Goal: Task Accomplishment & Management: Manage account settings

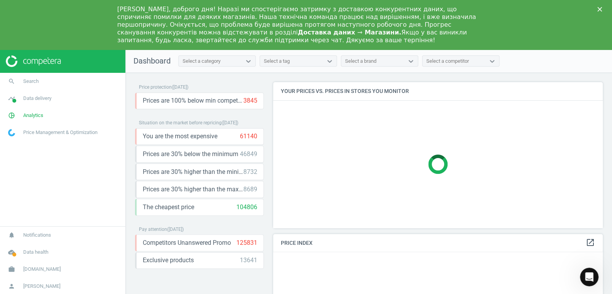
click at [599, 10] on polygon "Close" at bounding box center [599, 9] width 5 height 5
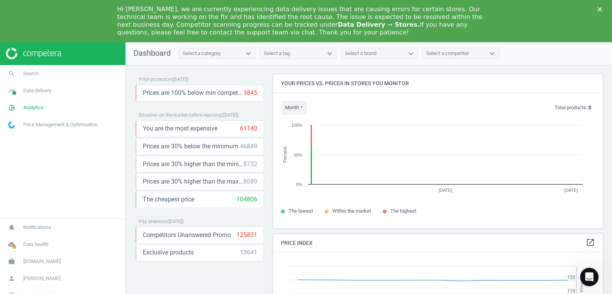
scroll to position [165, 335]
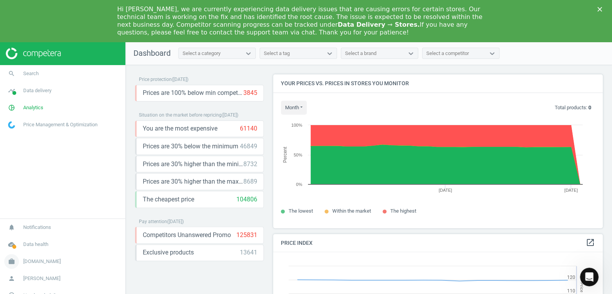
click at [42, 260] on span "autodoc.at" at bounding box center [42, 261] width 38 height 7
click at [33, 237] on span "Switch campaign" at bounding box center [26, 238] width 34 height 6
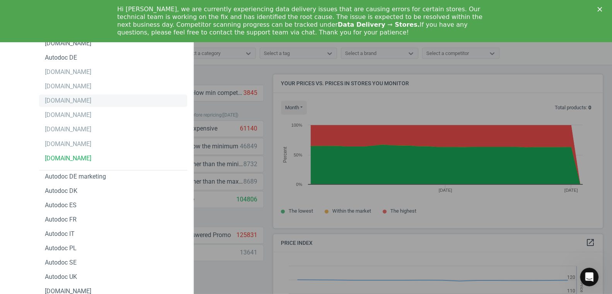
click at [65, 102] on div "[DOMAIN_NAME]" at bounding box center [68, 100] width 46 height 9
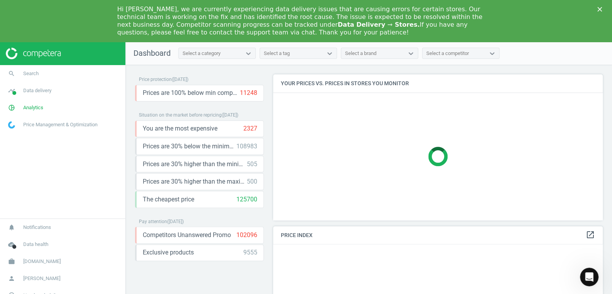
click at [602, 9] on icon "Close" at bounding box center [599, 9] width 5 height 5
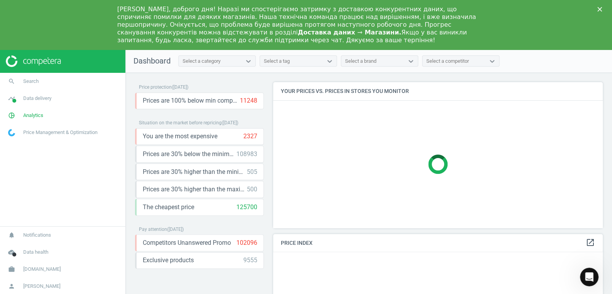
click at [599, 9] on polygon "Close" at bounding box center [599, 9] width 5 height 5
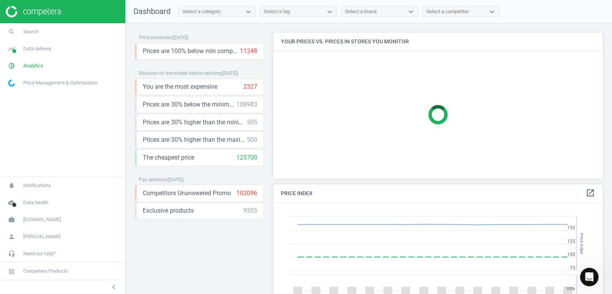
scroll to position [190, 335]
click at [31, 63] on span "Analytics" at bounding box center [33, 65] width 20 height 7
click at [18, 94] on span "Products" at bounding box center [18, 94] width 18 height 6
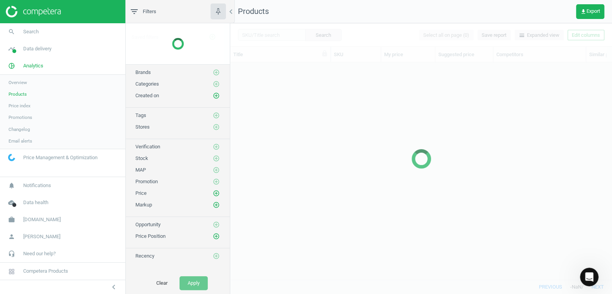
scroll to position [205, 376]
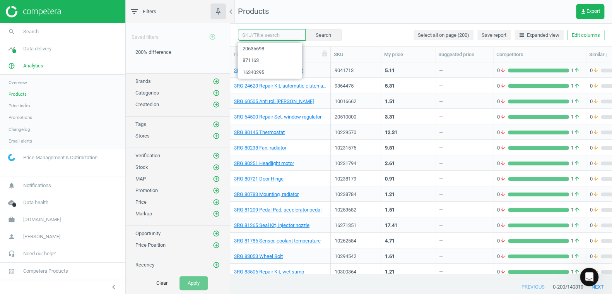
click at [253, 36] on input "text" at bounding box center [272, 35] width 68 height 12
paste input "12875767"
type input "12875767"
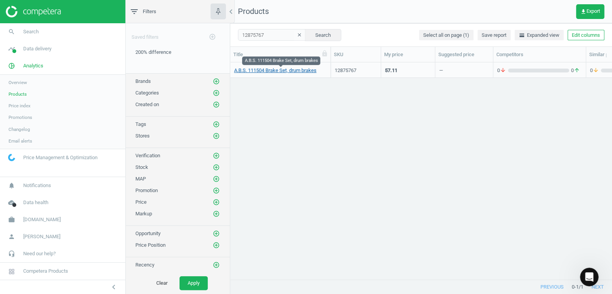
click at [275, 71] on link "A.B.S. 111504 Brake Set, drum brakes" at bounding box center [275, 70] width 82 height 7
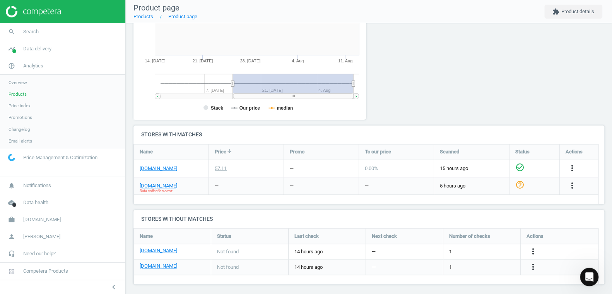
scroll to position [170, 0]
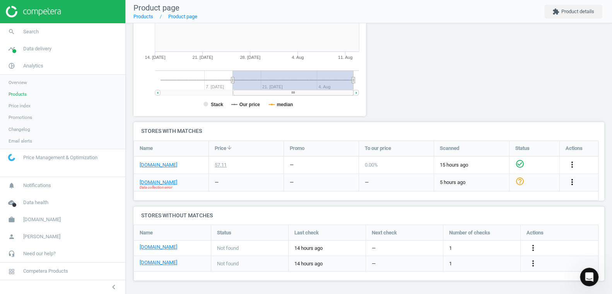
click at [571, 181] on icon "more_vert" at bounding box center [572, 181] width 9 height 9
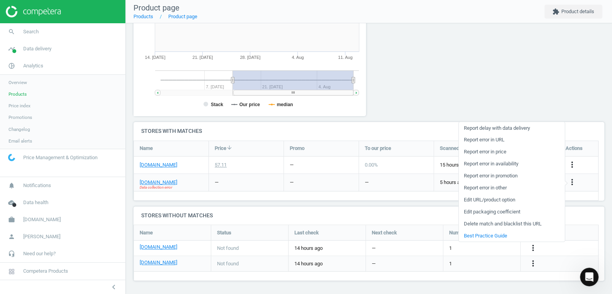
click at [495, 200] on link "Edit URL/product option" at bounding box center [511, 199] width 106 height 12
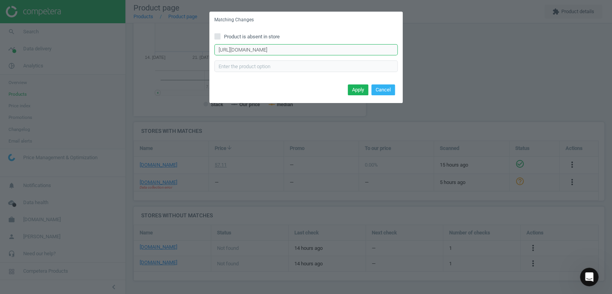
click at [306, 48] on input "https://www.kfzteile24.de/artikeldetails?returnTo=rm%3DarticleSearch%26notTypeS…" at bounding box center [305, 50] width 183 height 12
drag, startPoint x: 394, startPoint y: 49, endPoint x: 142, endPoint y: 46, distance: 251.5
click at [142, 46] on div "Matching Changes Product is absent in store https://www.kfzteile24.de/artikelde…" at bounding box center [306, 147] width 612 height 294
click at [382, 91] on button "Cancel" at bounding box center [383, 89] width 24 height 11
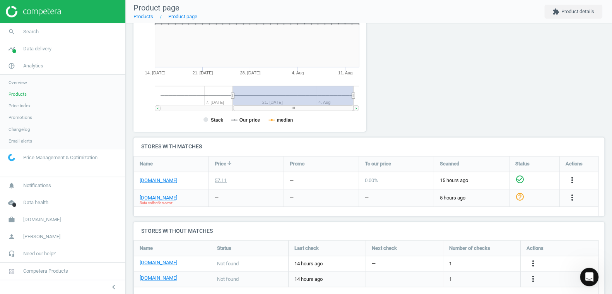
scroll to position [155, 0]
click at [570, 198] on icon "more_vert" at bounding box center [572, 196] width 9 height 9
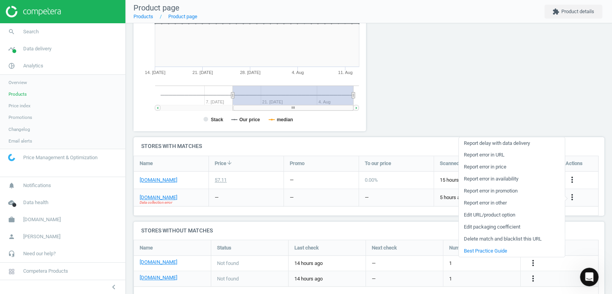
click at [521, 238] on link "Delete match and blacklist this URL" at bounding box center [511, 239] width 106 height 12
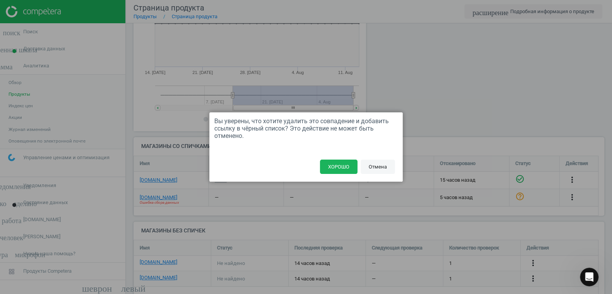
click at [380, 167] on font "Отмена" at bounding box center [378, 167] width 18 height 6
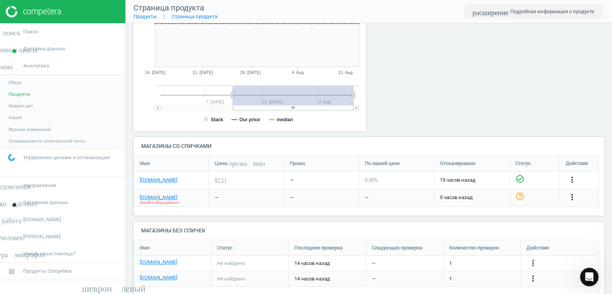
click at [571, 195] on font "more_vert" at bounding box center [572, 196] width 9 height 9
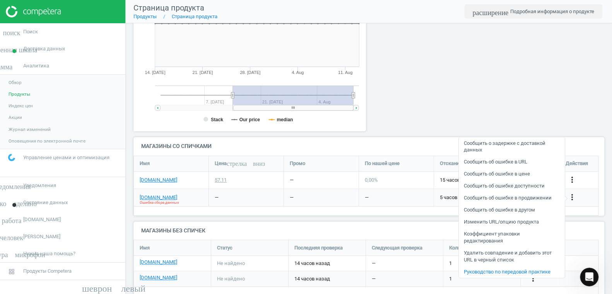
drag, startPoint x: 546, startPoint y: 211, endPoint x: 575, endPoint y: 221, distance: 30.0
click at [575, 221] on h4 "Магазины без спичек" at bounding box center [368, 230] width 471 height 18
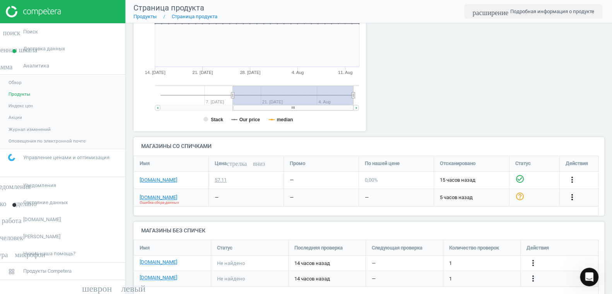
click at [571, 193] on font "more_vert" at bounding box center [572, 196] width 9 height 9
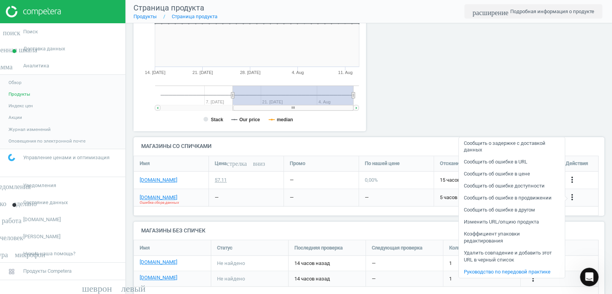
click at [485, 250] on font "Удалить совпадение и добавить этот URL в черный список" at bounding box center [508, 256] width 88 height 13
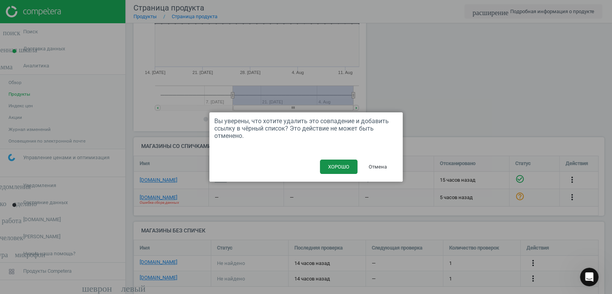
click at [344, 168] on font "ХОРОШО" at bounding box center [338, 167] width 21 height 6
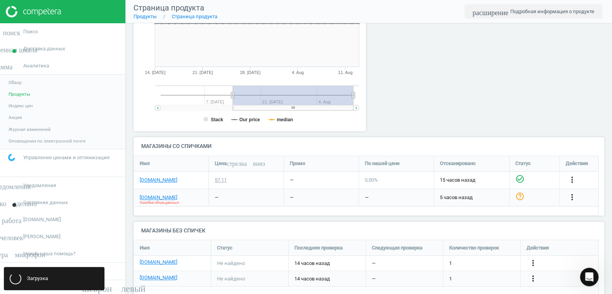
scroll to position [84, 477]
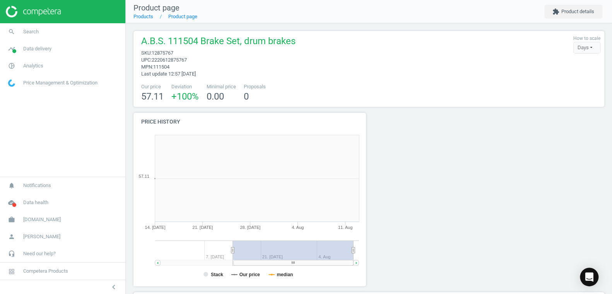
scroll to position [167, 241]
click at [142, 16] on link "Products" at bounding box center [143, 17] width 20 height 6
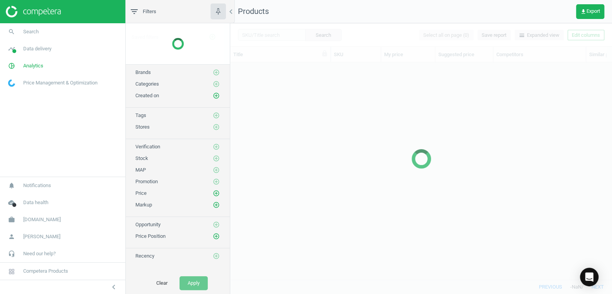
scroll to position [205, 376]
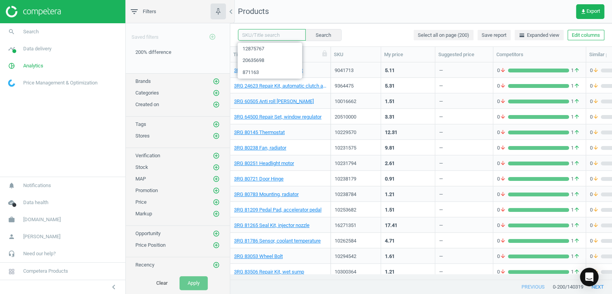
click at [253, 36] on input "text" at bounding box center [272, 35] width 68 height 12
paste input "9749008"
type input "9749008"
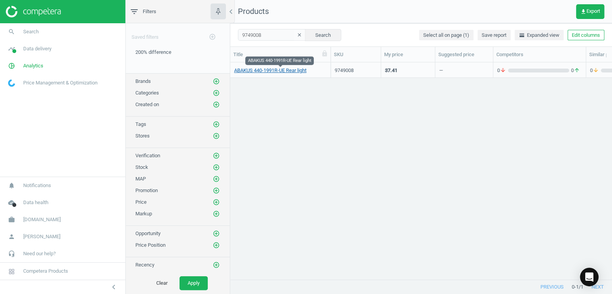
click at [279, 71] on link "ABAKUS 440-1991R-UE Rear light" at bounding box center [270, 70] width 72 height 7
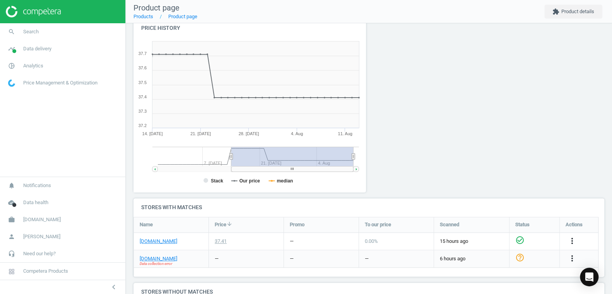
scroll to position [170, 0]
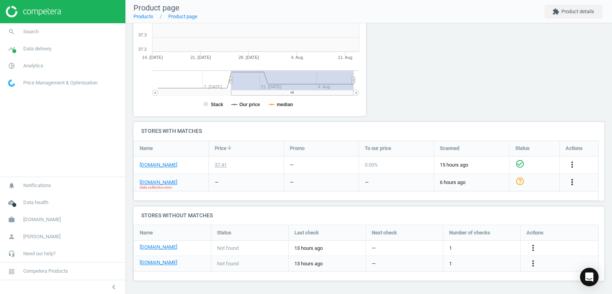
click at [571, 184] on icon "more_vert" at bounding box center [572, 181] width 9 height 9
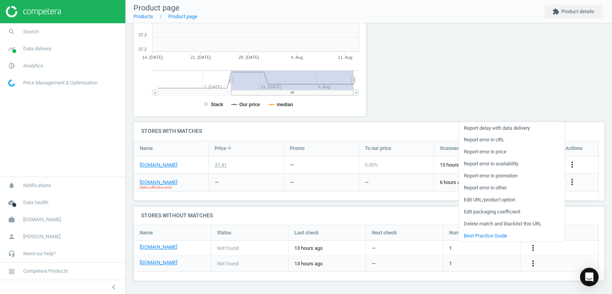
click at [484, 199] on link "Edit URL/product option" at bounding box center [511, 199] width 106 height 12
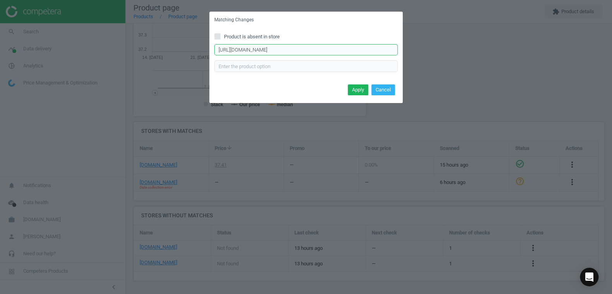
scroll to position [0, 220]
drag, startPoint x: 218, startPoint y: 49, endPoint x: 441, endPoint y: 49, distance: 223.2
click at [441, 49] on div "Matching Changes Product is absent in store https://www.kfzteile24.de/artikelde…" at bounding box center [306, 147] width 612 height 294
click at [381, 91] on button "Cancel" at bounding box center [383, 89] width 24 height 11
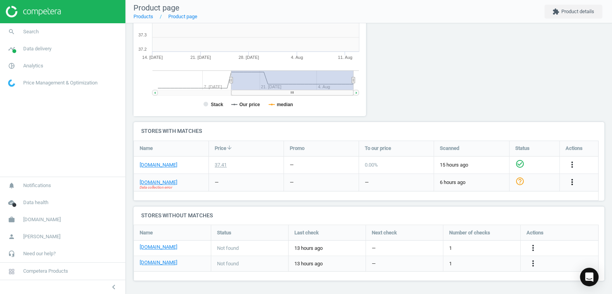
click at [571, 182] on icon "more_vert" at bounding box center [572, 181] width 9 height 9
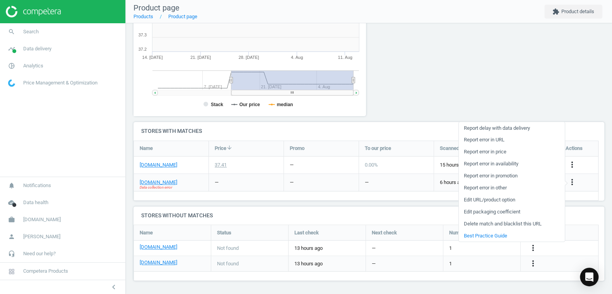
click at [580, 186] on div "more_vert" at bounding box center [573, 182] width 15 height 10
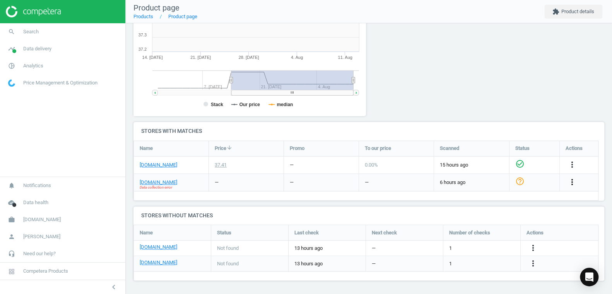
click at [572, 182] on icon "more_vert" at bounding box center [572, 181] width 9 height 9
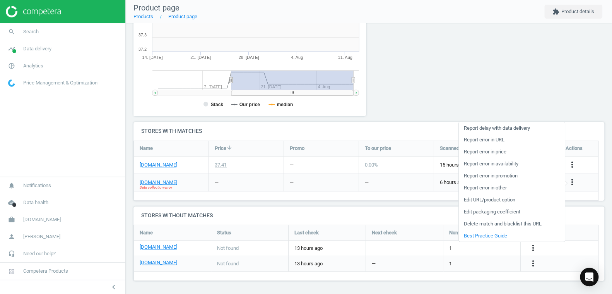
click at [483, 223] on link "Delete match and blacklist this URL" at bounding box center [511, 223] width 106 height 12
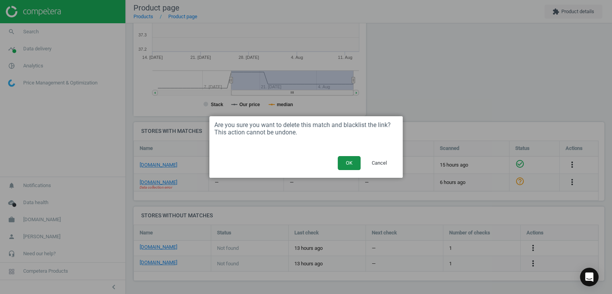
click at [349, 165] on button "OK" at bounding box center [349, 163] width 23 height 14
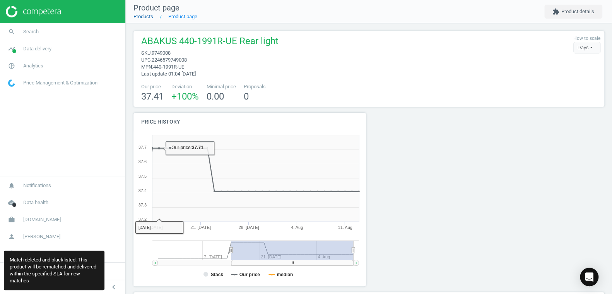
click at [144, 17] on link "Products" at bounding box center [143, 17] width 20 height 6
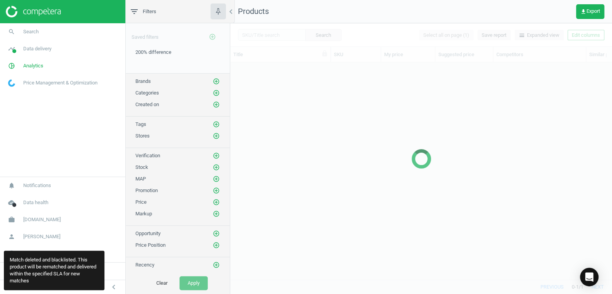
scroll to position [205, 376]
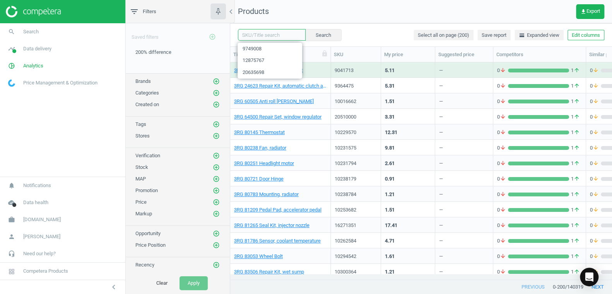
click at [254, 35] on input "text" at bounding box center [272, 35] width 68 height 12
paste input "17977031"
type input "17977031"
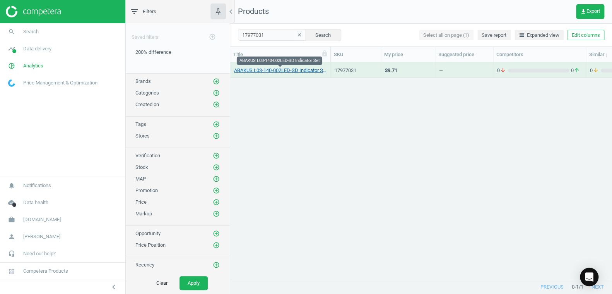
click at [268, 70] on link "ABAKUS L03-140-002LED-SD Indicator Set" at bounding box center [280, 70] width 92 height 7
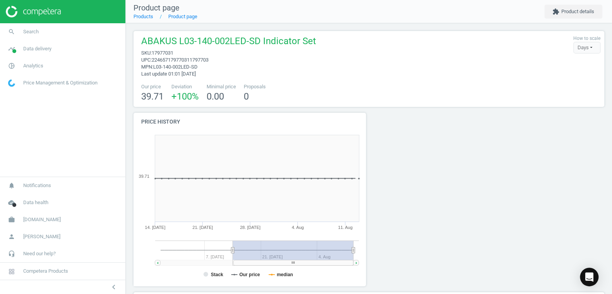
scroll to position [170, 0]
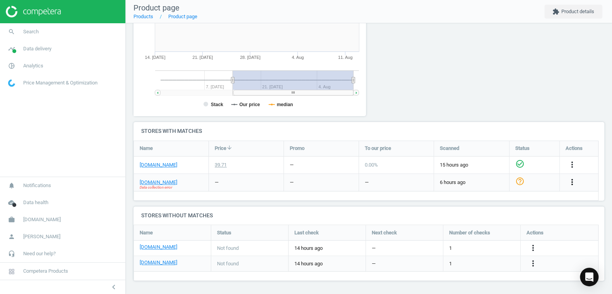
click at [571, 180] on icon "more_vert" at bounding box center [572, 181] width 9 height 9
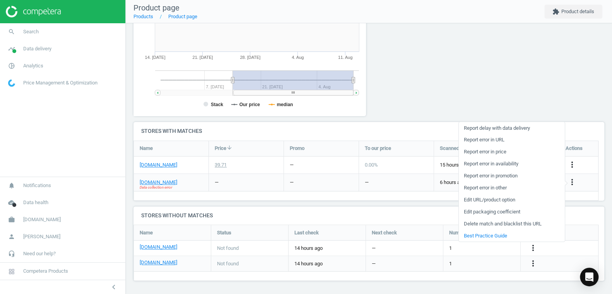
click at [492, 224] on link "Delete match and blacklist this URL" at bounding box center [511, 223] width 106 height 12
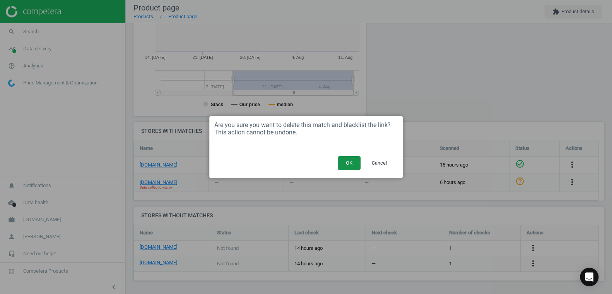
click at [350, 166] on button "OK" at bounding box center [349, 163] width 23 height 14
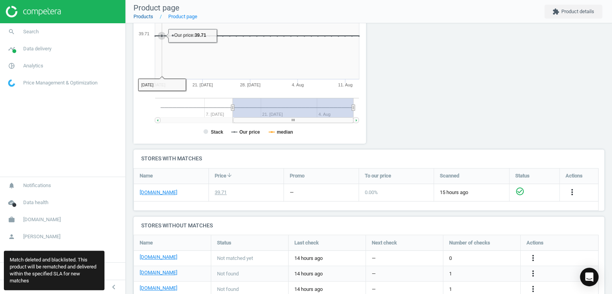
scroll to position [130, 0]
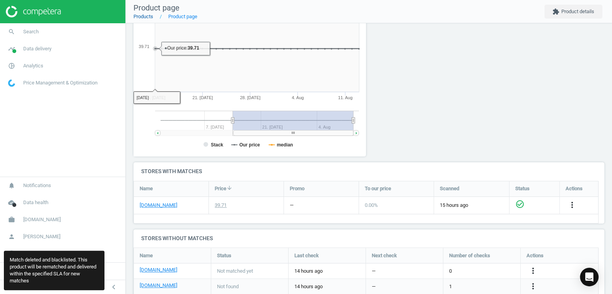
click at [148, 19] on link "Products" at bounding box center [143, 17] width 20 height 6
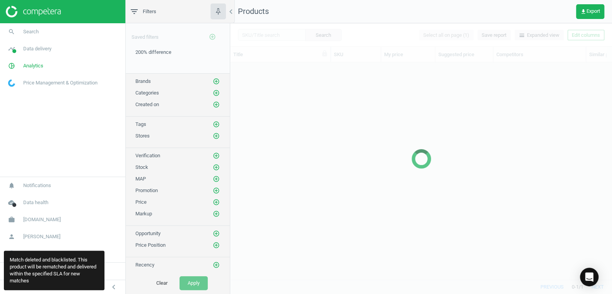
scroll to position [205, 376]
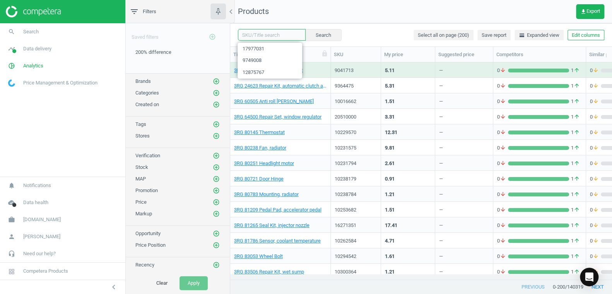
click at [253, 36] on input "text" at bounding box center [272, 35] width 68 height 12
paste input "8352608"
type input "8352608"
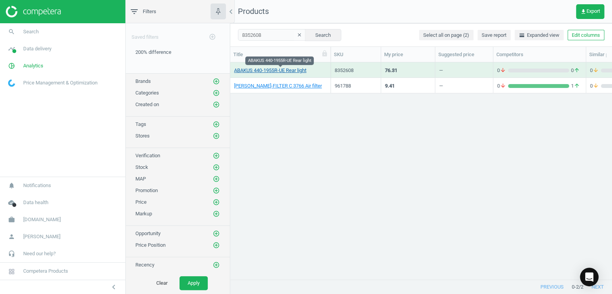
click at [274, 70] on link "ABAKUS 440-1955R-UE Rear light" at bounding box center [270, 70] width 72 height 7
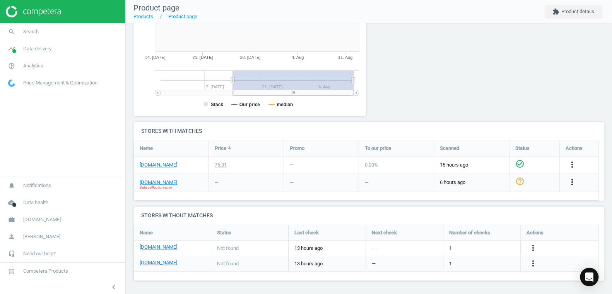
click at [570, 183] on icon "more_vert" at bounding box center [572, 181] width 9 height 9
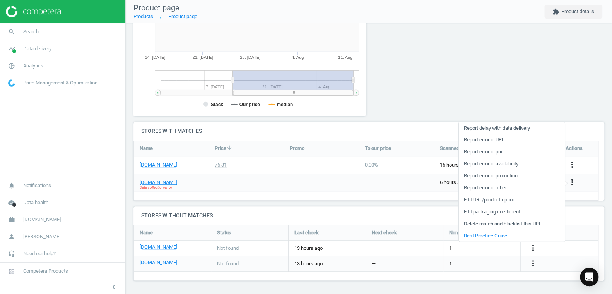
click at [494, 222] on link "Delete match and blacklist this URL" at bounding box center [511, 223] width 106 height 12
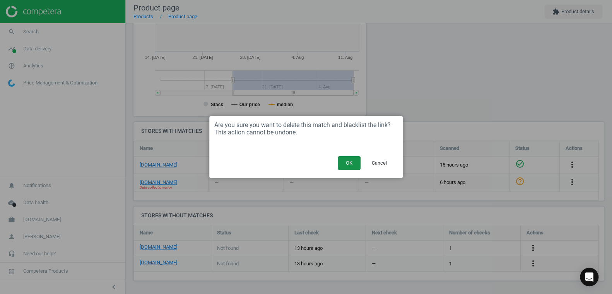
click at [346, 165] on button "OK" at bounding box center [349, 163] width 23 height 14
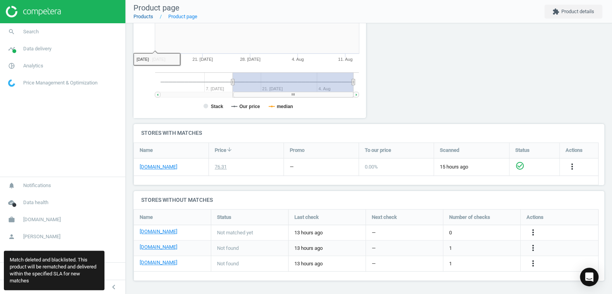
click at [144, 17] on link "Products" at bounding box center [143, 17] width 20 height 6
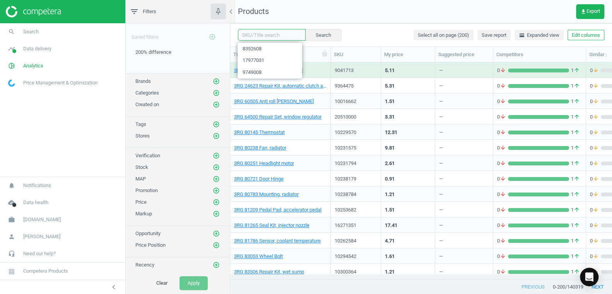
click at [253, 36] on input "text" at bounding box center [272, 35] width 68 height 12
paste input "8367463"
type input "8367463"
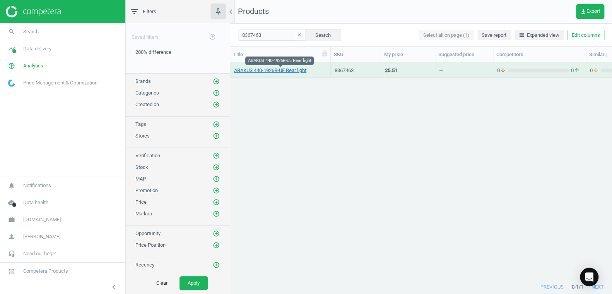
click at [270, 72] on link "ABAKUS 440-1926R-UE Rear light" at bounding box center [270, 70] width 72 height 7
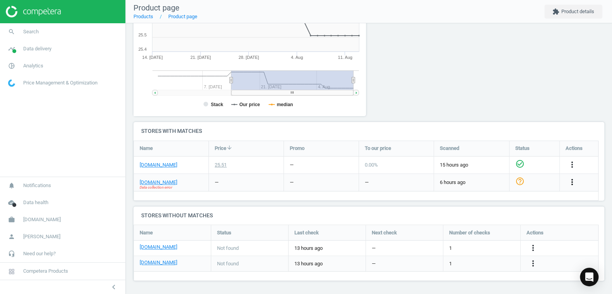
click at [573, 181] on icon "more_vert" at bounding box center [572, 181] width 9 height 9
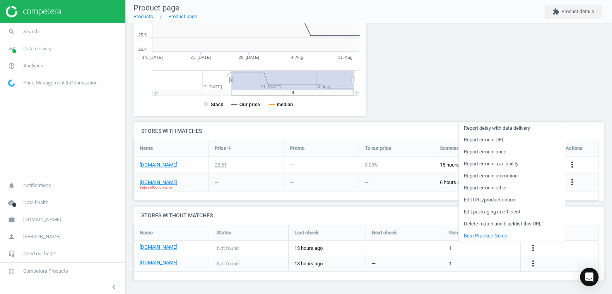
click at [483, 224] on link "Delete match and blacklist this URL" at bounding box center [511, 223] width 106 height 12
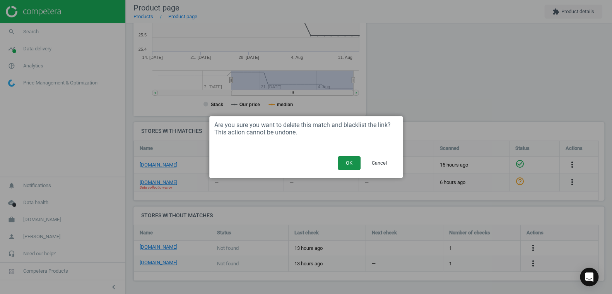
click at [351, 164] on button "OK" at bounding box center [349, 163] width 23 height 14
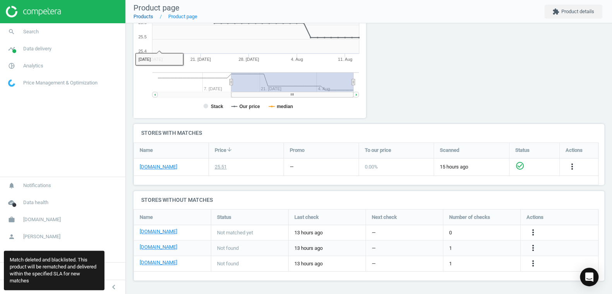
click at [146, 18] on link "Products" at bounding box center [143, 17] width 20 height 6
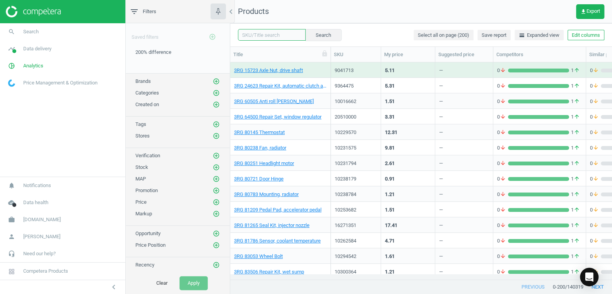
click at [255, 36] on input "text" at bounding box center [272, 35] width 68 height 12
paste input "17976827"
type input "17976827"
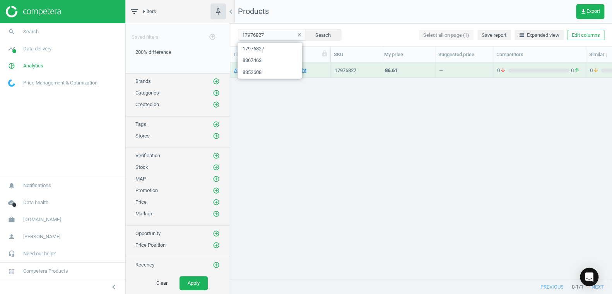
click at [310, 134] on div "ABAKUS 213-1938R-UE Rear light 17976827 86.61 — 0 arrow_downward 0 arrow_upward…" at bounding box center [421, 167] width 382 height 211
click at [271, 70] on link "ABAKUS 213-1938R-UE Rear light" at bounding box center [270, 70] width 72 height 7
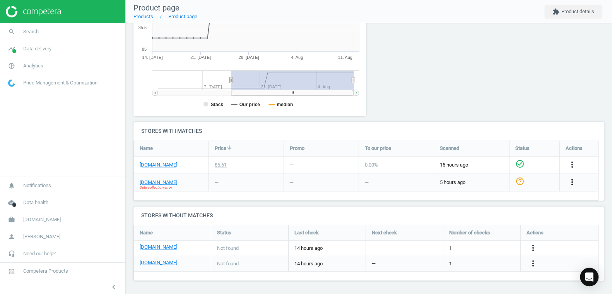
click at [569, 180] on icon "more_vert" at bounding box center [572, 181] width 9 height 9
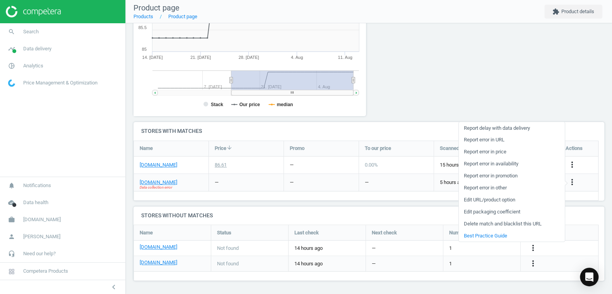
click at [499, 222] on link "Delete match and blacklist this URL" at bounding box center [511, 223] width 106 height 12
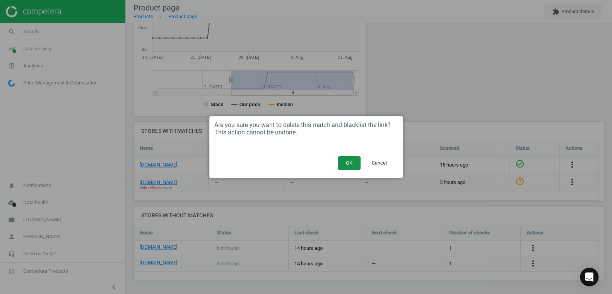
click at [350, 164] on button "OK" at bounding box center [349, 163] width 23 height 14
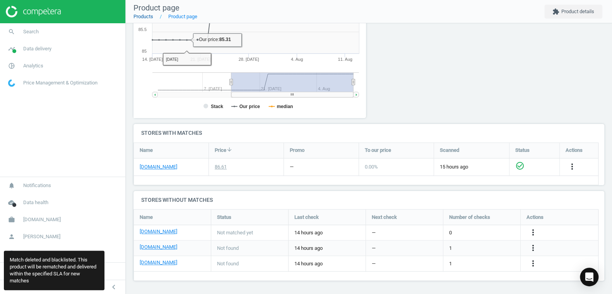
click at [141, 17] on link "Products" at bounding box center [143, 17] width 20 height 6
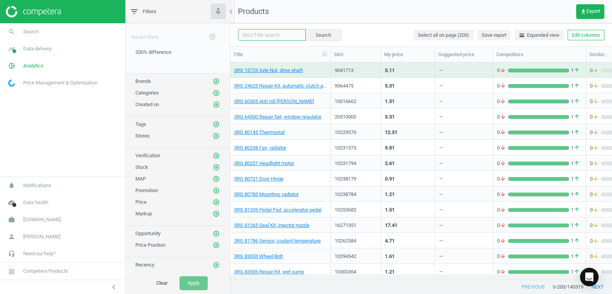
click at [250, 35] on input "text" at bounding box center [272, 35] width 68 height 12
paste input "1194146"
type input "1194146"
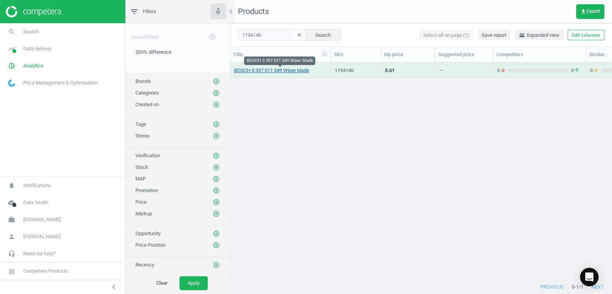
click at [263, 69] on link "BOSCH 3 397 011 549 Wiper blade" at bounding box center [271, 70] width 75 height 7
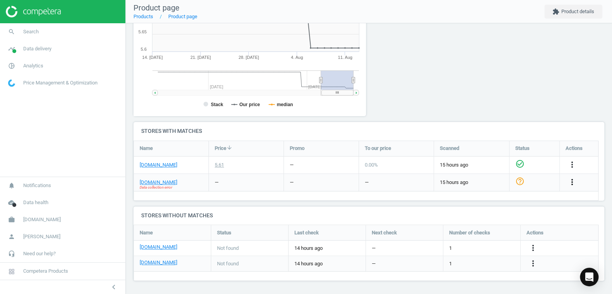
click at [571, 181] on icon "more_vert" at bounding box center [572, 181] width 9 height 9
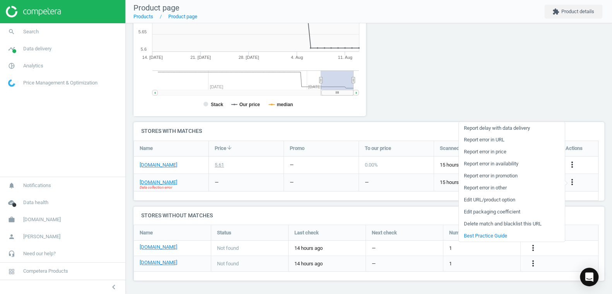
click at [498, 222] on link "Delete match and blacklist this URL" at bounding box center [511, 223] width 106 height 12
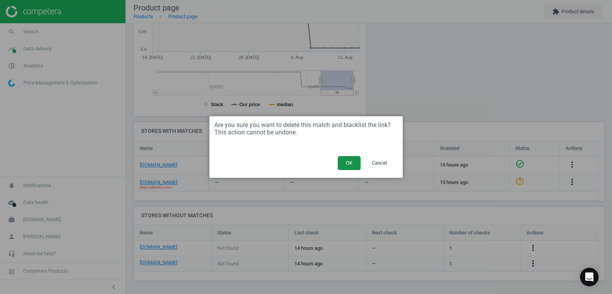
click at [351, 161] on button "OK" at bounding box center [349, 163] width 23 height 14
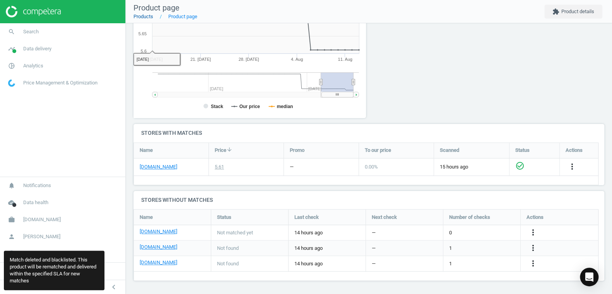
click at [145, 19] on link "Products" at bounding box center [143, 17] width 20 height 6
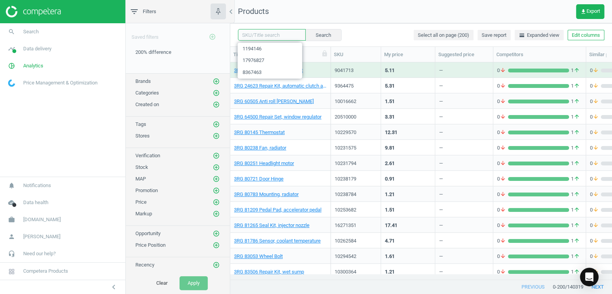
click at [256, 35] on input "text" at bounding box center [272, 35] width 68 height 12
paste input "7041928"
type input "7041928"
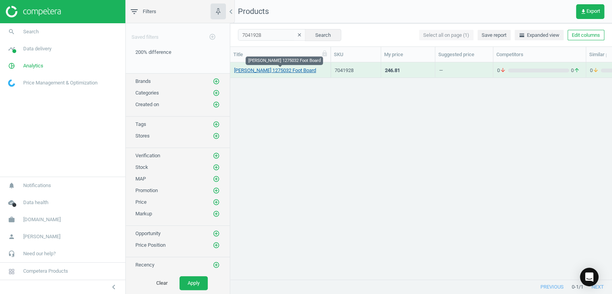
click at [256, 70] on link "DIEDERICHS 1275032 Foot Board" at bounding box center [275, 70] width 82 height 7
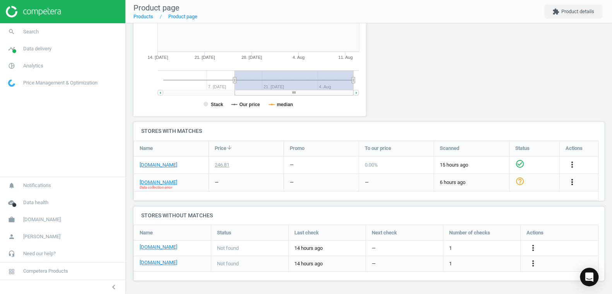
click at [571, 183] on icon "more_vert" at bounding box center [572, 181] width 9 height 9
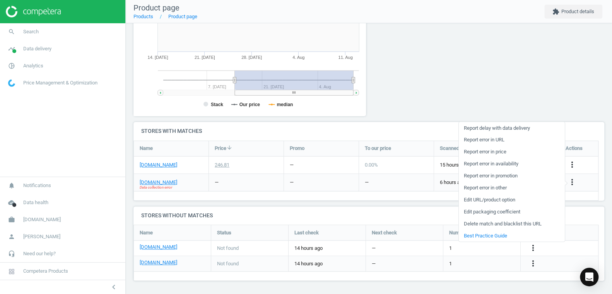
click at [498, 223] on link "Delete match and blacklist this URL" at bounding box center [511, 223] width 106 height 12
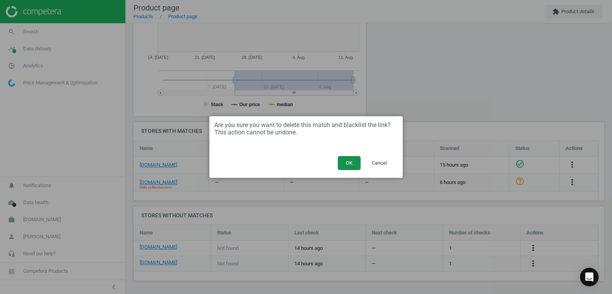
click at [351, 165] on button "OK" at bounding box center [349, 163] width 23 height 14
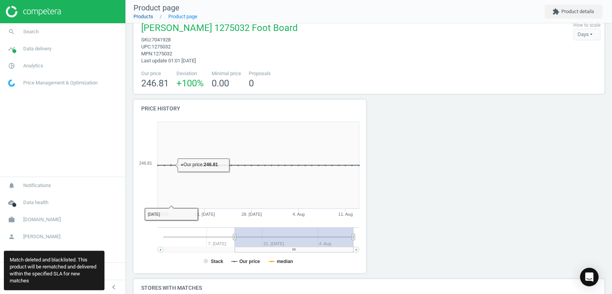
click at [148, 18] on link "Products" at bounding box center [143, 17] width 20 height 6
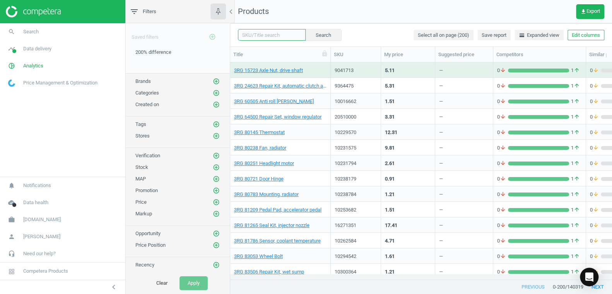
click at [250, 35] on input "text" at bounding box center [272, 35] width 68 height 12
paste input "12891118"
type input "12891118"
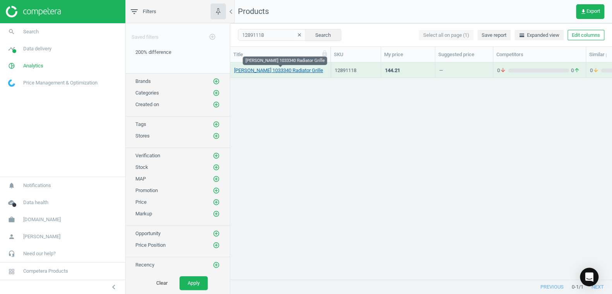
click at [275, 71] on link "DIEDERICHS 1033340 Radiator Grille" at bounding box center [278, 70] width 89 height 7
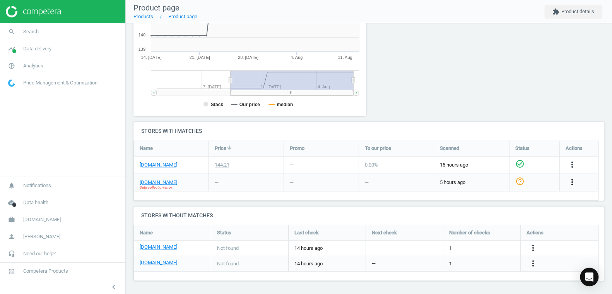
click at [573, 182] on icon "more_vert" at bounding box center [572, 181] width 9 height 9
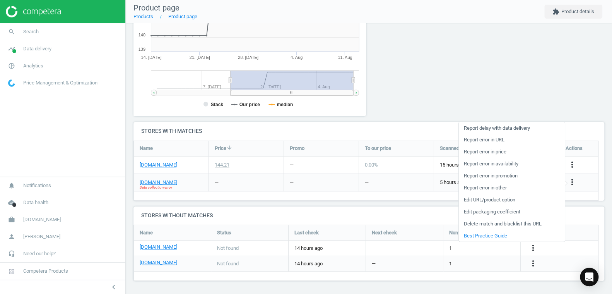
click at [526, 223] on link "Delete match and blacklist this URL" at bounding box center [511, 223] width 106 height 12
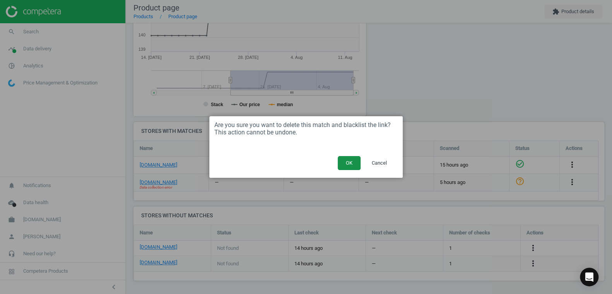
click at [348, 164] on button "OK" at bounding box center [349, 163] width 23 height 14
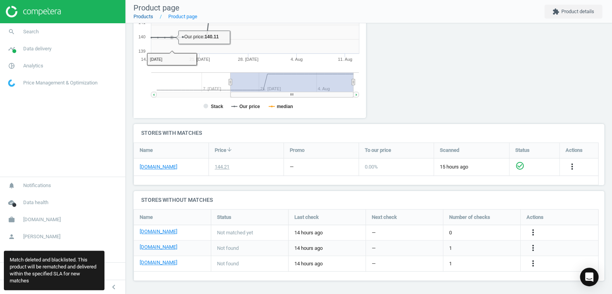
click at [149, 17] on link "Products" at bounding box center [143, 17] width 20 height 6
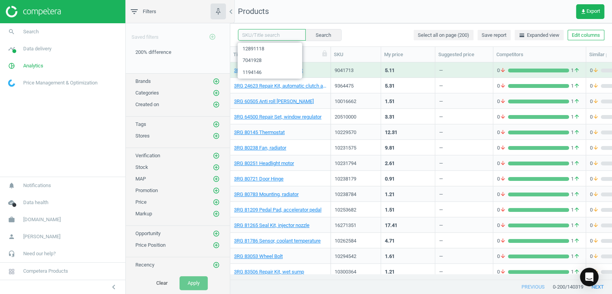
click at [250, 35] on input "text" at bounding box center [272, 35] width 68 height 12
paste input "18757819"
type input "18757819"
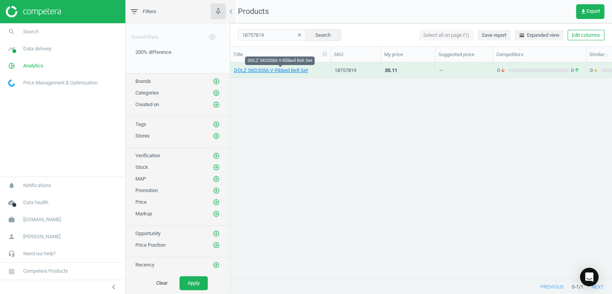
click at [259, 74] on div "DOLZ SKD205A V-Ribbed Belt Set" at bounding box center [280, 72] width 92 height 10
click at [259, 70] on link "DOLZ SKD205A V-Ribbed Belt Set" at bounding box center [271, 70] width 74 height 7
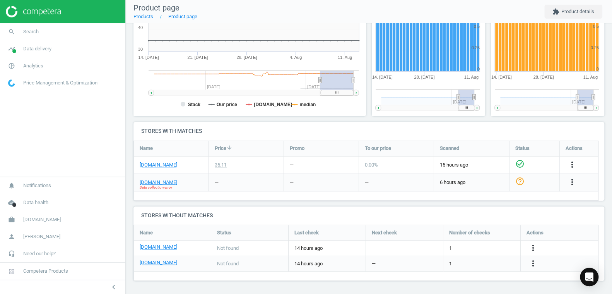
click at [567, 180] on div "more_vert" at bounding box center [573, 182] width 15 height 10
click at [572, 180] on icon "more_vert" at bounding box center [572, 181] width 9 height 9
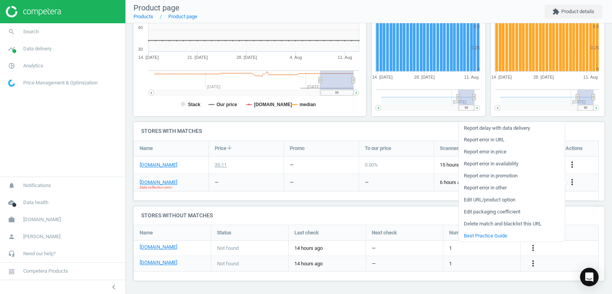
click at [482, 222] on link "Delete match and blacklist this URL" at bounding box center [511, 223] width 106 height 12
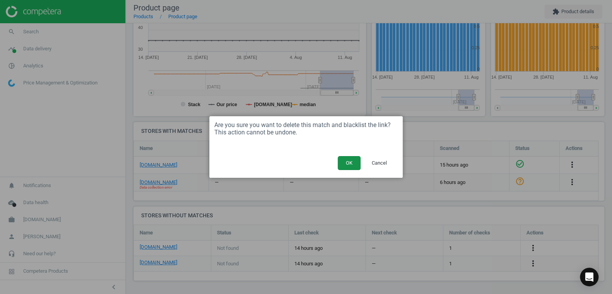
click at [353, 166] on button "OK" at bounding box center [349, 163] width 23 height 14
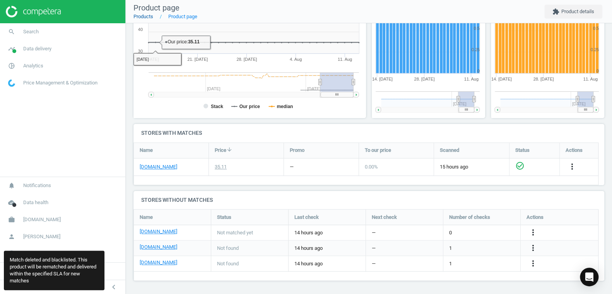
click at [146, 19] on link "Products" at bounding box center [143, 17] width 20 height 6
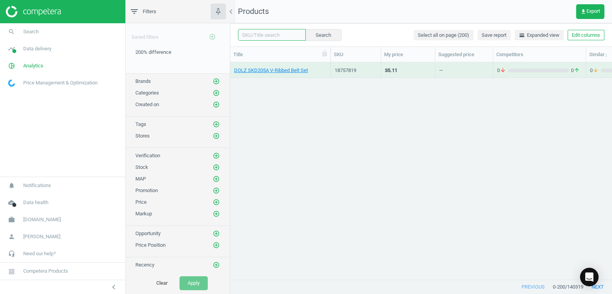
click at [258, 34] on input "text" at bounding box center [272, 35] width 68 height 12
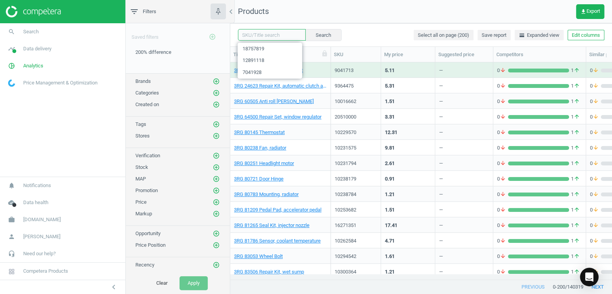
paste input "207962"
type input "207962"
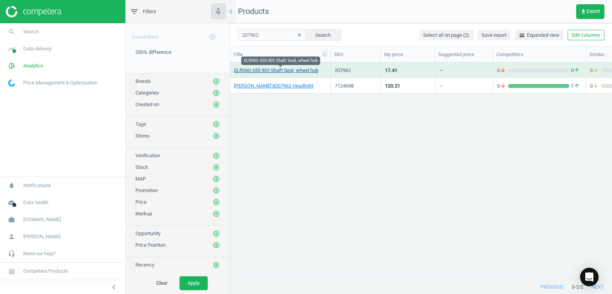
click at [273, 69] on link "ELRING 655.902 Shaft Seal, wheel hub" at bounding box center [276, 70] width 84 height 7
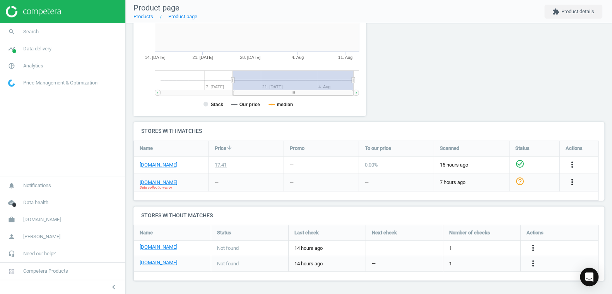
click at [573, 183] on icon "more_vert" at bounding box center [572, 181] width 9 height 9
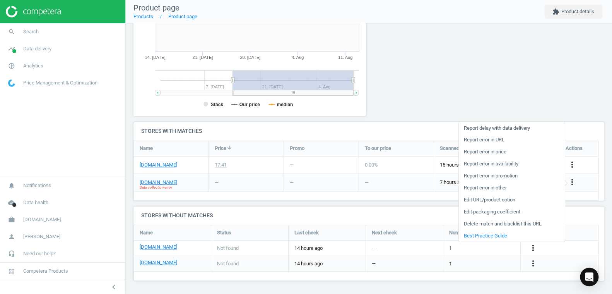
click at [499, 224] on link "Delete match and blacklist this URL" at bounding box center [511, 223] width 106 height 12
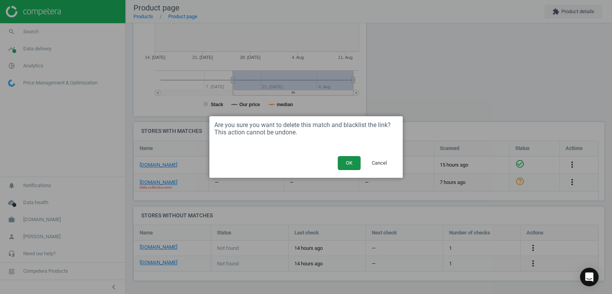
click at [350, 166] on button "OK" at bounding box center [349, 163] width 23 height 14
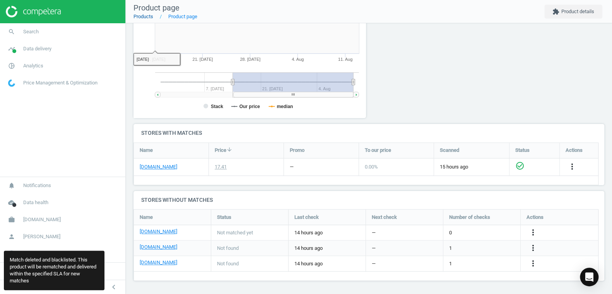
click at [145, 15] on link "Products" at bounding box center [143, 17] width 20 height 6
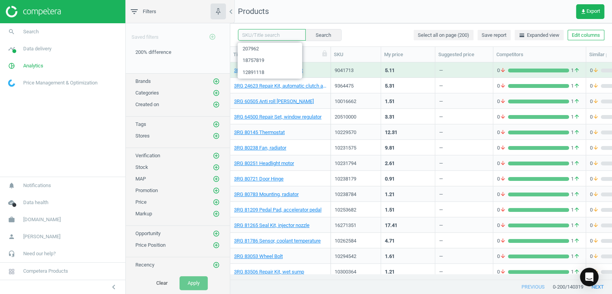
click at [257, 34] on input "text" at bounding box center [272, 35] width 68 height 12
paste input "203227"
type input "203227"
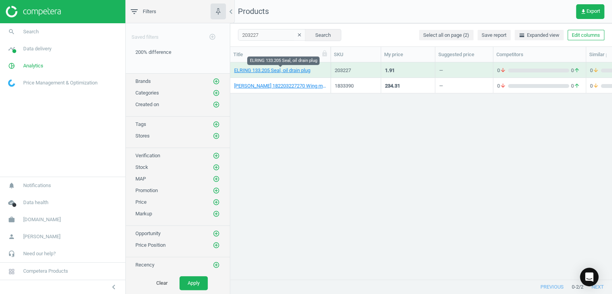
click at [269, 69] on link "ELRING 133.205 Seal, oil drain plug" at bounding box center [272, 70] width 76 height 7
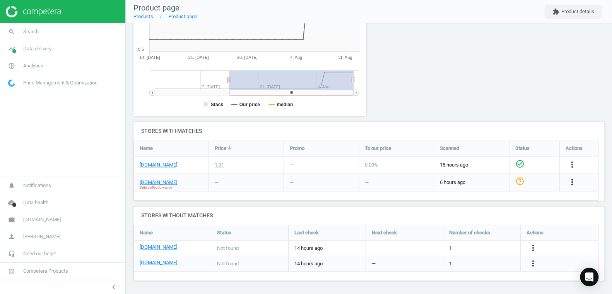
click at [572, 180] on icon "more_vert" at bounding box center [572, 181] width 9 height 9
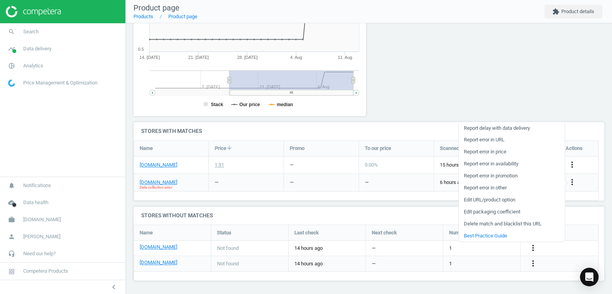
click at [507, 224] on link "Delete match and blacklist this URL" at bounding box center [511, 223] width 106 height 12
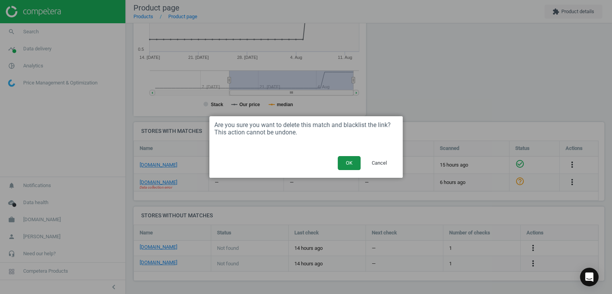
click at [351, 165] on button "OK" at bounding box center [349, 163] width 23 height 14
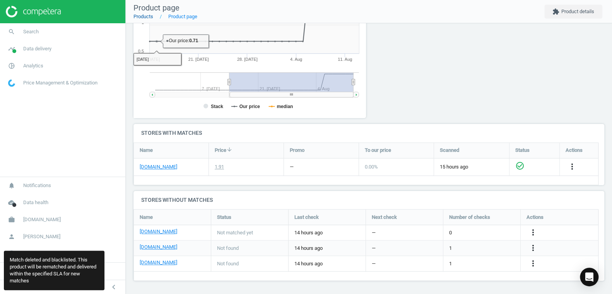
click at [142, 15] on link "Products" at bounding box center [143, 17] width 20 height 6
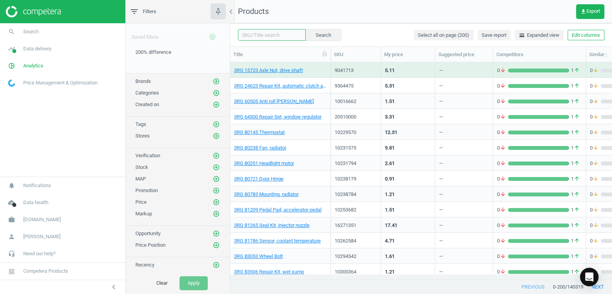
click at [256, 34] on input "text" at bounding box center [272, 35] width 68 height 12
paste input "11782736"
type input "11782736"
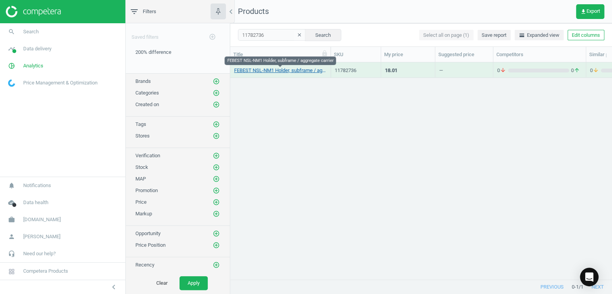
click at [266, 68] on link "FEBEST NSL-NM1 Holder, subframe / aggregate carrier" at bounding box center [280, 70] width 92 height 7
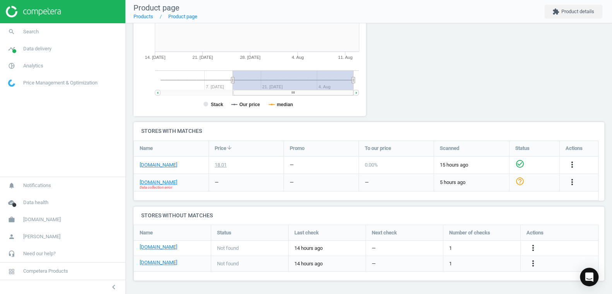
click at [577, 180] on div "more_vert" at bounding box center [573, 182] width 15 height 10
click at [574, 181] on icon "more_vert" at bounding box center [572, 181] width 9 height 9
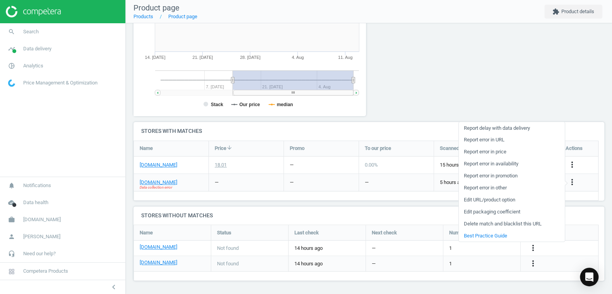
click at [503, 222] on link "Delete match and blacklist this URL" at bounding box center [511, 223] width 106 height 12
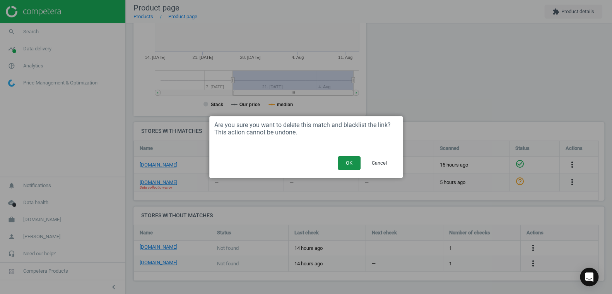
click at [347, 164] on button "OK" at bounding box center [349, 163] width 23 height 14
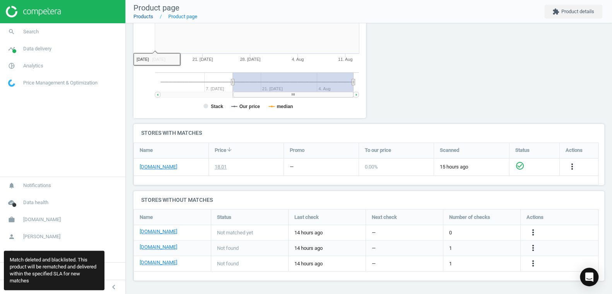
click at [139, 16] on link "Products" at bounding box center [143, 17] width 20 height 6
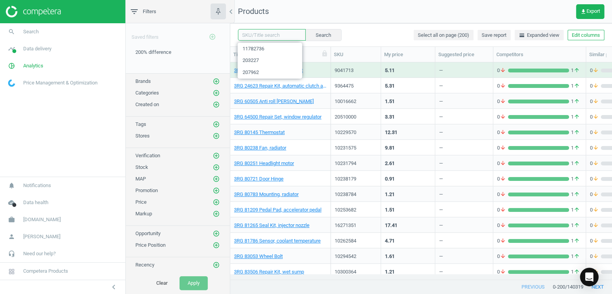
click at [260, 35] on input "text" at bounding box center [272, 35] width 68 height 12
paste input "13303762"
type input "13303762"
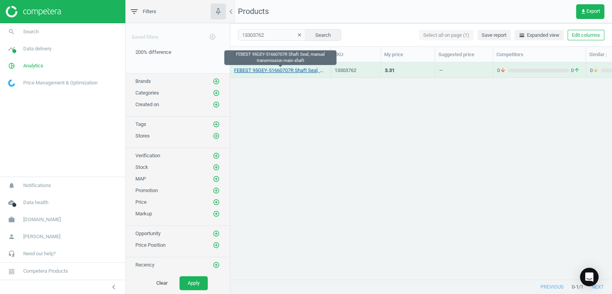
click at [268, 73] on link "FEBEST 95GEY-51660707R Shaft Seal, manual transmission main shaft" at bounding box center [280, 70] width 92 height 7
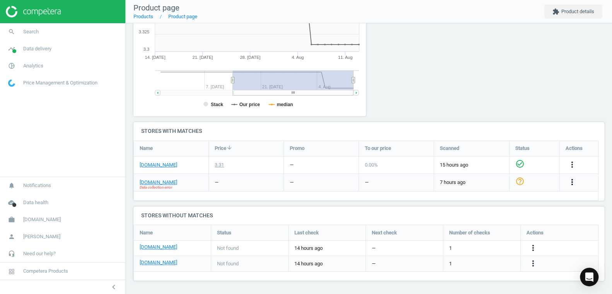
click at [571, 181] on icon "more_vert" at bounding box center [572, 181] width 9 height 9
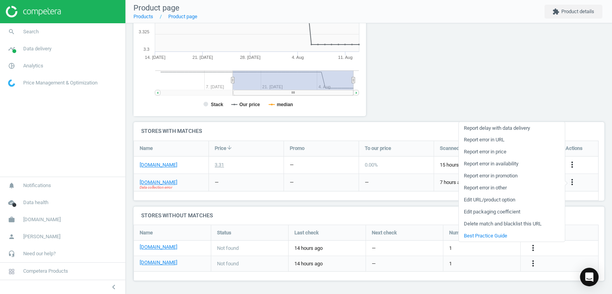
click at [509, 223] on link "Delete match and blacklist this URL" at bounding box center [511, 223] width 106 height 12
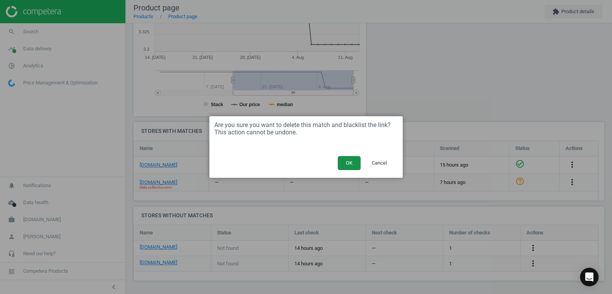
click at [347, 162] on button "OK" at bounding box center [349, 163] width 23 height 14
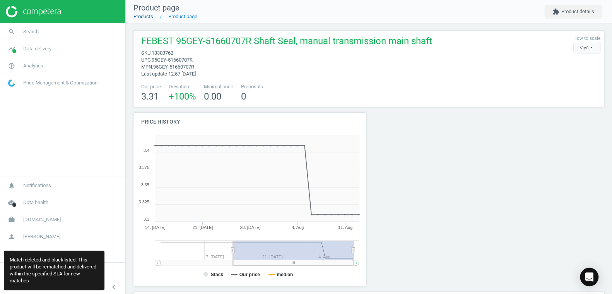
click at [145, 15] on link "Products" at bounding box center [143, 17] width 20 height 6
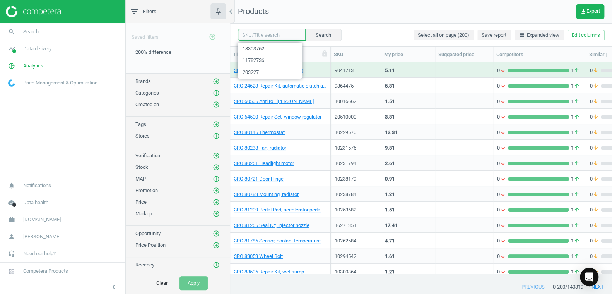
click at [262, 36] on input "text" at bounding box center [272, 35] width 68 height 12
paste input "7891423"
type input "7891423"
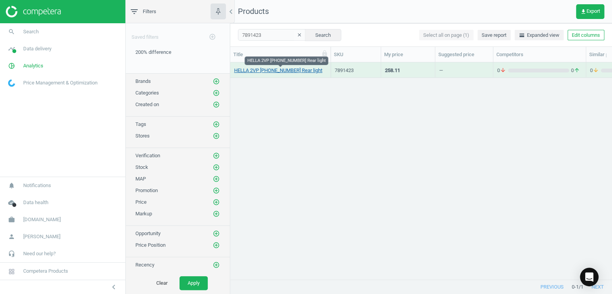
click at [292, 71] on link "HELLA 2VP 012 381-051 Rear light" at bounding box center [278, 70] width 88 height 7
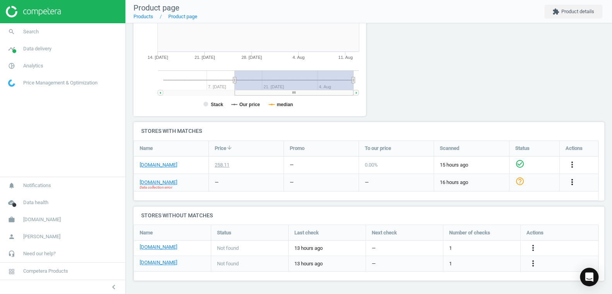
click at [571, 181] on icon "more_vert" at bounding box center [572, 181] width 9 height 9
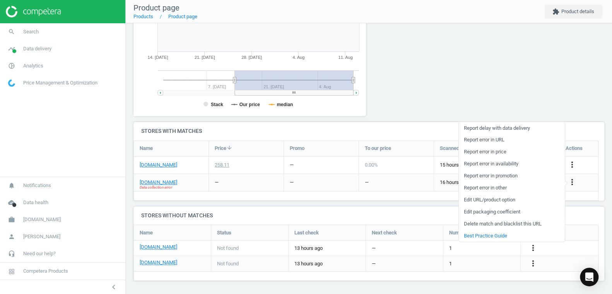
click at [503, 221] on link "Delete match and blacklist this URL" at bounding box center [511, 223] width 106 height 12
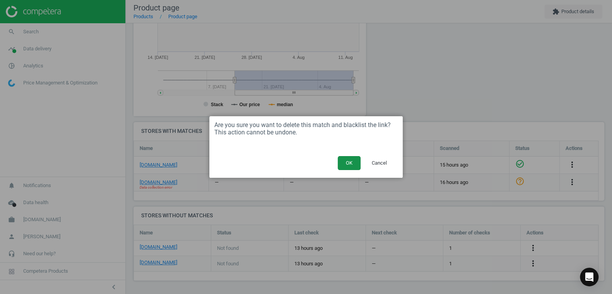
click at [355, 162] on button "OK" at bounding box center [349, 163] width 23 height 14
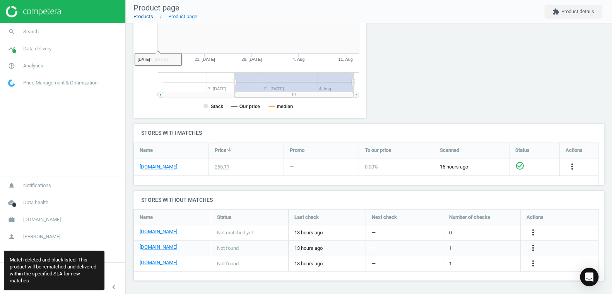
click at [140, 15] on link "Products" at bounding box center [143, 17] width 20 height 6
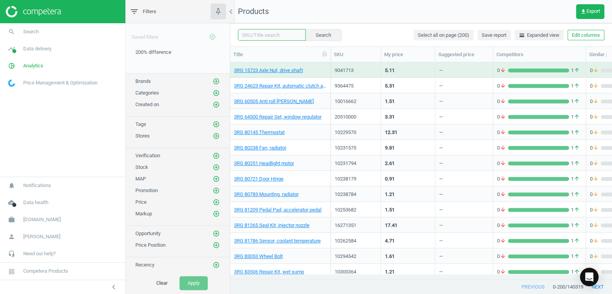
click at [252, 35] on input "text" at bounding box center [272, 35] width 68 height 12
paste input "933048"
type input "933048"
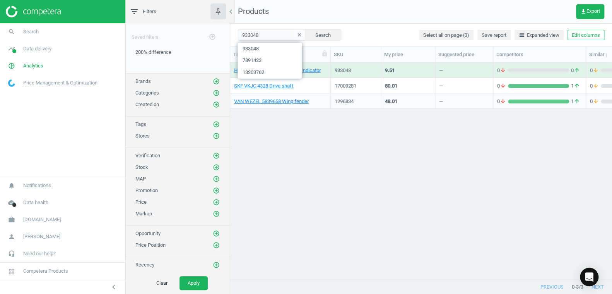
click at [289, 143] on div "HELLA 2BE 003 014-251 Indicator 933048 9.51 — 0 arrow_downward 0 arrow_upward 0…" at bounding box center [421, 167] width 382 height 211
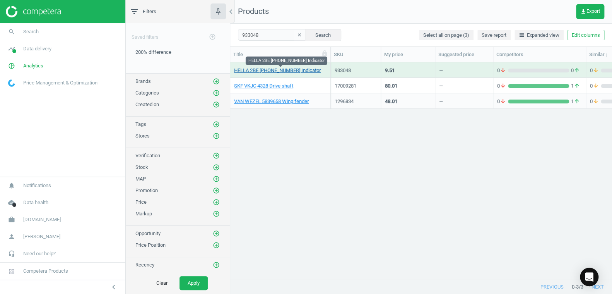
click at [270, 71] on link "HELLA 2BE 003 014-251 Indicator" at bounding box center [277, 70] width 87 height 7
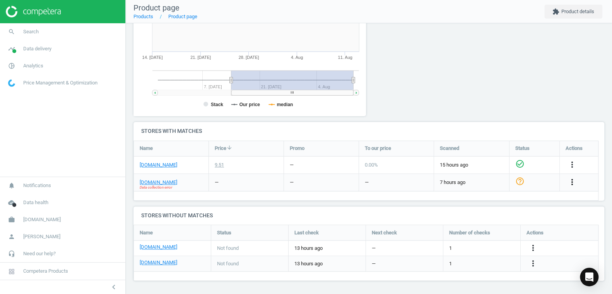
click at [574, 180] on icon "more_vert" at bounding box center [572, 181] width 9 height 9
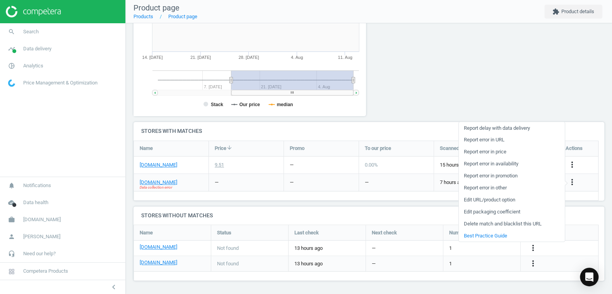
click at [494, 224] on link "Delete match and blacklist this URL" at bounding box center [511, 223] width 106 height 12
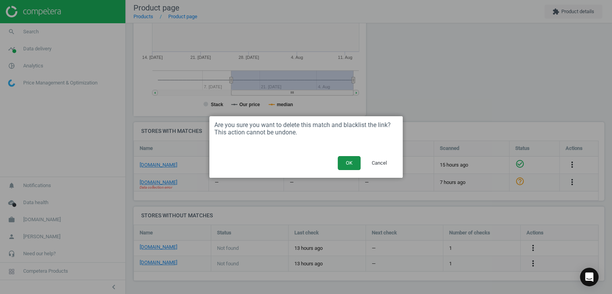
click at [351, 165] on button "OK" at bounding box center [349, 163] width 23 height 14
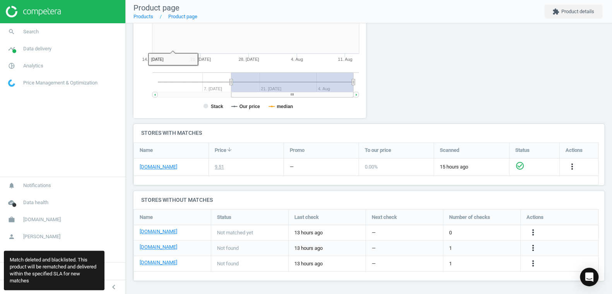
click at [141, 23] on rect at bounding box center [247, 40] width 229 height 155
click at [139, 19] on link "Products" at bounding box center [143, 17] width 20 height 6
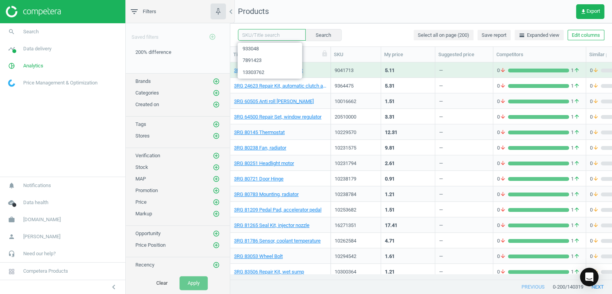
click at [253, 35] on input "text" at bounding box center [272, 35] width 68 height 12
paste input "14739526"
type input "14739526"
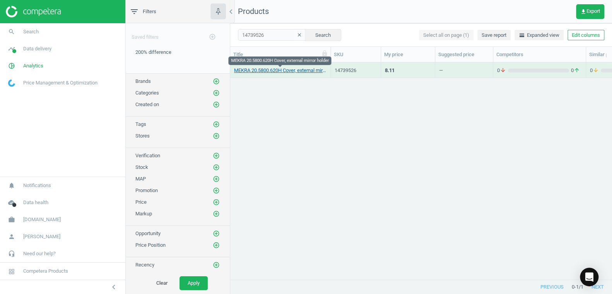
click at [274, 72] on link "MEKRA 20.5800.620H Cover, external mirror holder" at bounding box center [280, 70] width 92 height 7
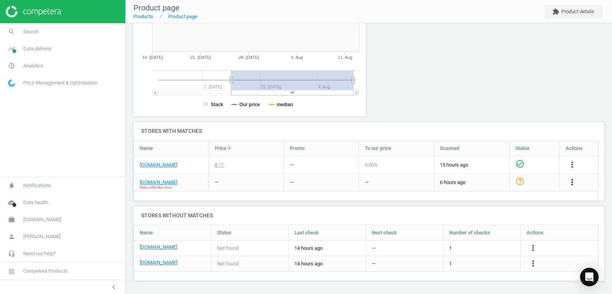
click at [574, 181] on icon "more_vert" at bounding box center [572, 181] width 9 height 9
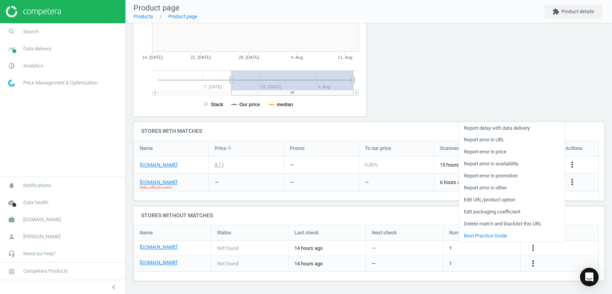
click at [503, 223] on link "Delete match and blacklist this URL" at bounding box center [511, 223] width 106 height 12
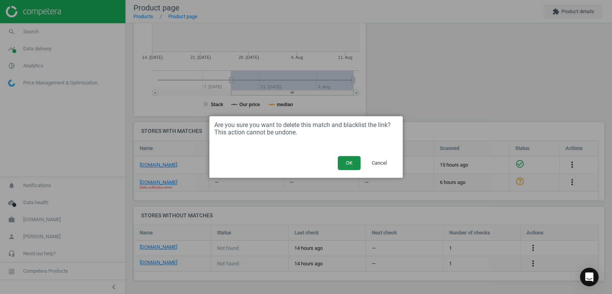
click at [349, 163] on button "OK" at bounding box center [349, 163] width 23 height 14
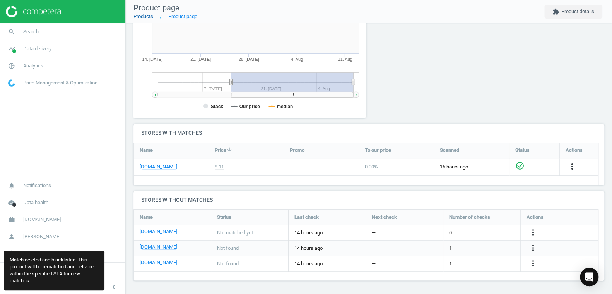
click at [144, 18] on link "Products" at bounding box center [143, 17] width 20 height 6
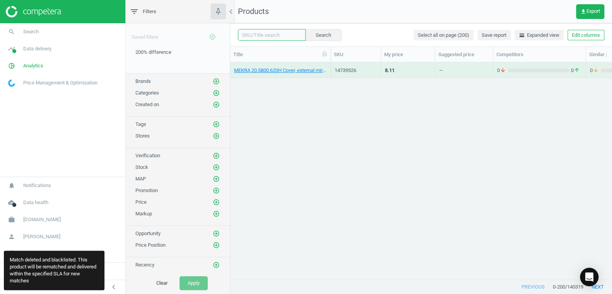
click at [255, 34] on input "text" at bounding box center [272, 35] width 68 height 12
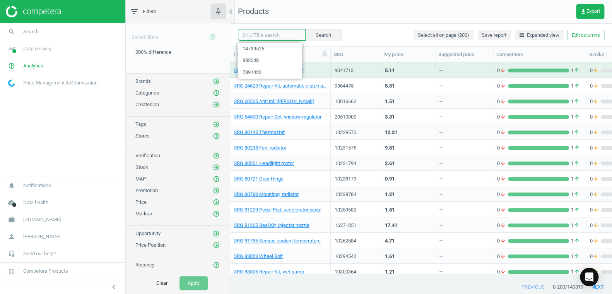
paste input "1003237"
type input "1003237"
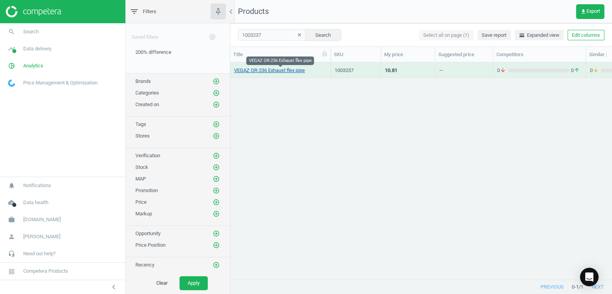
click at [262, 72] on link "VEGAZ OR-236 Exhaust flex pipe" at bounding box center [269, 70] width 71 height 7
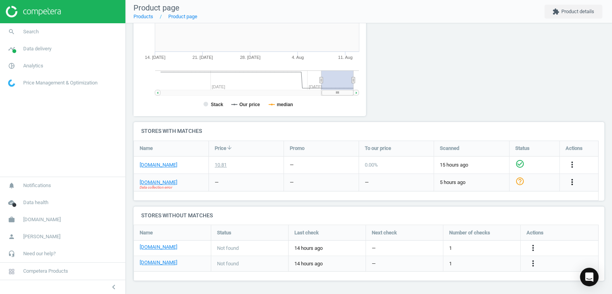
click at [571, 180] on icon "more_vert" at bounding box center [572, 181] width 9 height 9
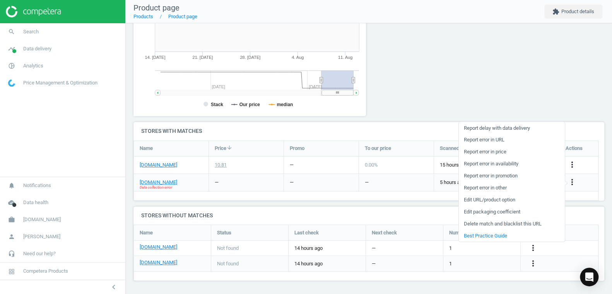
click at [499, 223] on link "Delete match and blacklist this URL" at bounding box center [511, 223] width 106 height 12
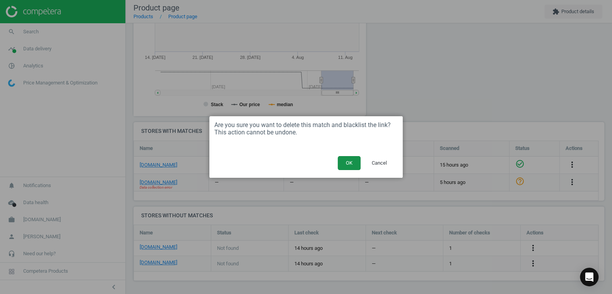
click at [346, 168] on button "OK" at bounding box center [349, 163] width 23 height 14
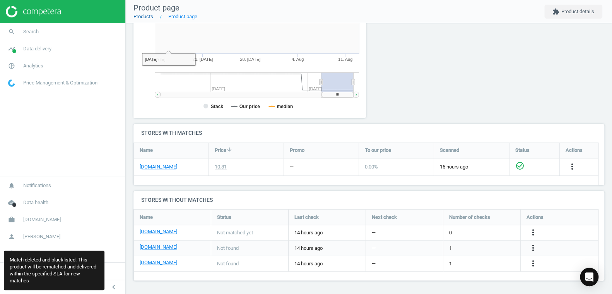
click at [144, 18] on link "Products" at bounding box center [143, 17] width 20 height 6
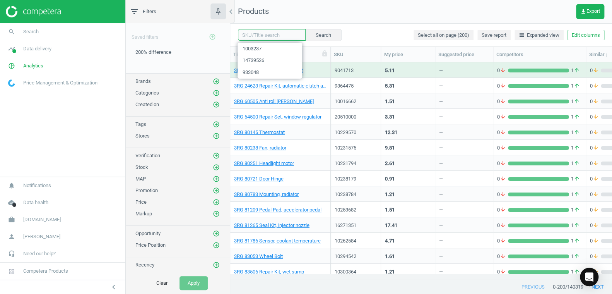
click at [254, 36] on input "text" at bounding box center [272, 35] width 68 height 12
paste input "13640962"
type input "13640962"
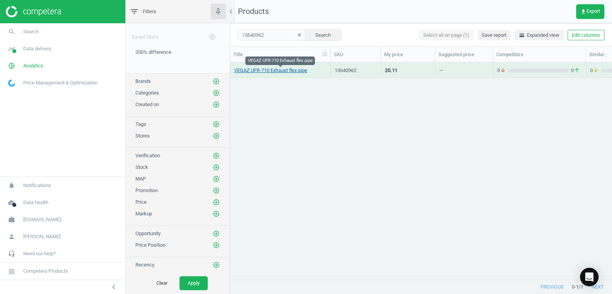
click at [263, 71] on link "VEGAZ UFR-710 Exhaust flex pipe" at bounding box center [270, 70] width 73 height 7
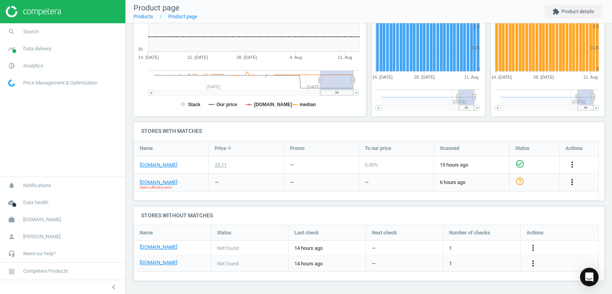
click at [571, 181] on icon "more_vert" at bounding box center [572, 181] width 9 height 9
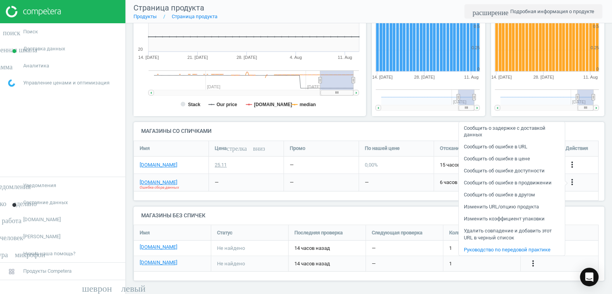
click at [501, 231] on font "Удалить совпадение и добавить этот URL в черный список" at bounding box center [508, 234] width 88 height 13
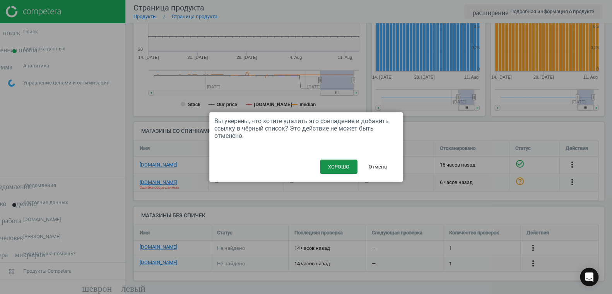
click at [337, 168] on font "ХОРОШО" at bounding box center [338, 167] width 21 height 6
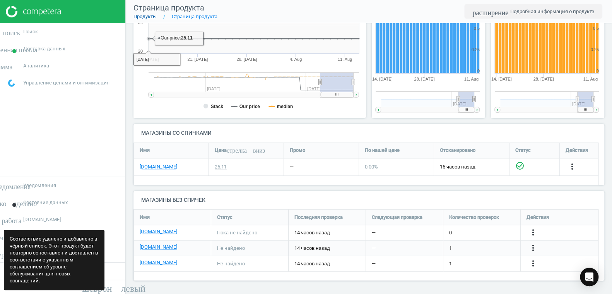
click at [146, 15] on font "Продукты" at bounding box center [144, 17] width 23 height 6
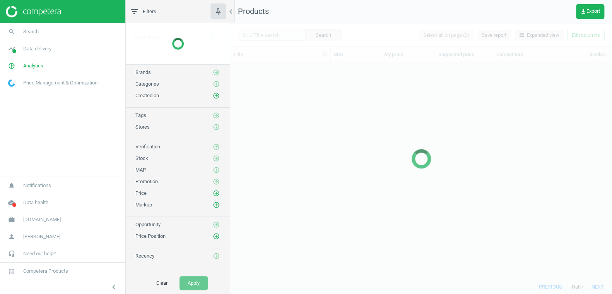
scroll to position [205, 376]
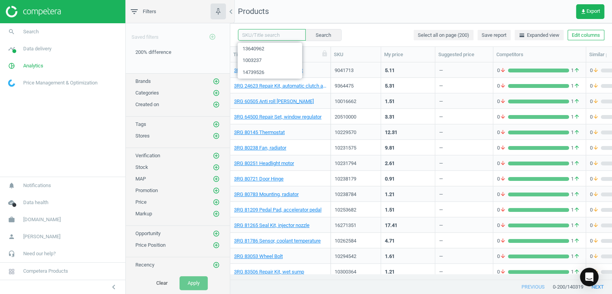
click at [254, 32] on input "text" at bounding box center [272, 35] width 68 height 12
paste input "12753655"
type input "12753655"
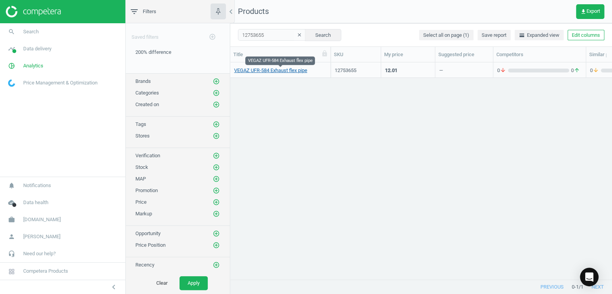
click at [267, 70] on link "VEGAZ UFR-584 Exhaust flex pipe" at bounding box center [270, 70] width 73 height 7
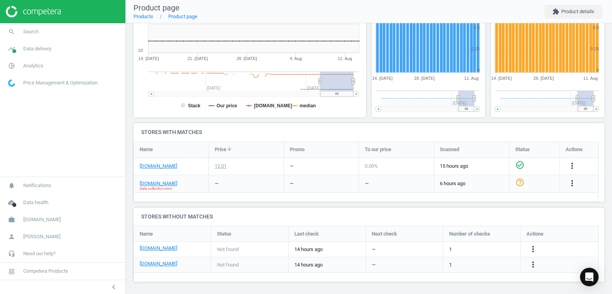
scroll to position [163, 0]
click at [571, 183] on icon "more_vert" at bounding box center [572, 181] width 9 height 9
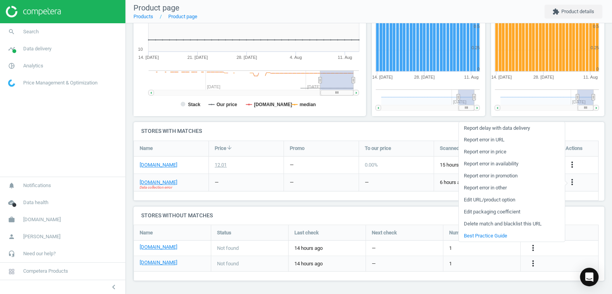
click at [515, 222] on link "Delete match and blacklist this URL" at bounding box center [511, 223] width 106 height 12
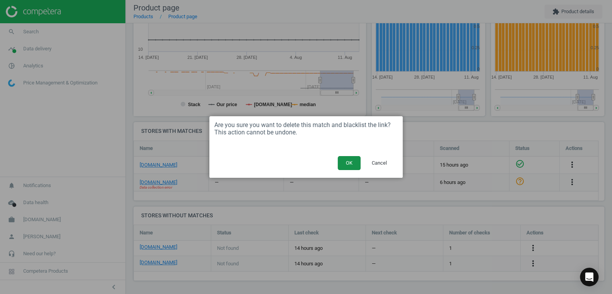
click at [347, 163] on button "OK" at bounding box center [349, 163] width 23 height 14
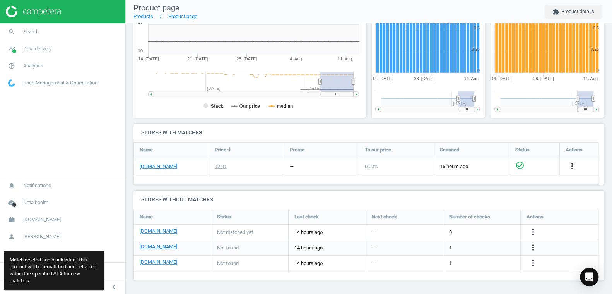
scroll to position [84, 477]
click at [140, 19] on link "Products" at bounding box center [143, 17] width 20 height 6
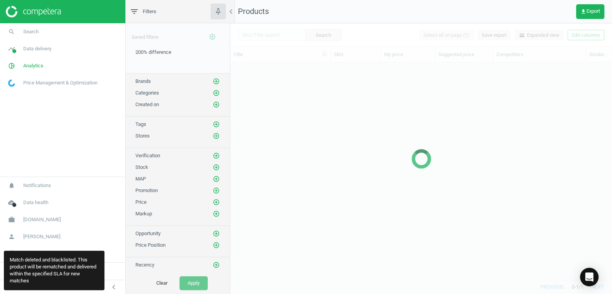
scroll to position [205, 376]
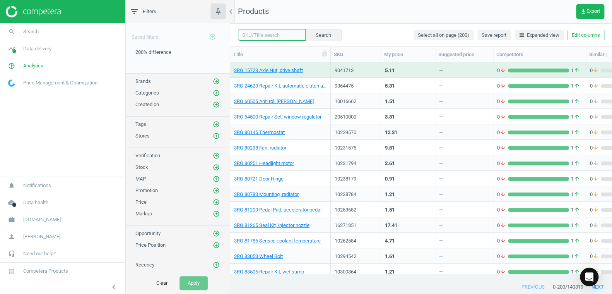
click at [248, 34] on input "text" at bounding box center [272, 35] width 68 height 12
paste input "13640674"
type input "13640674"
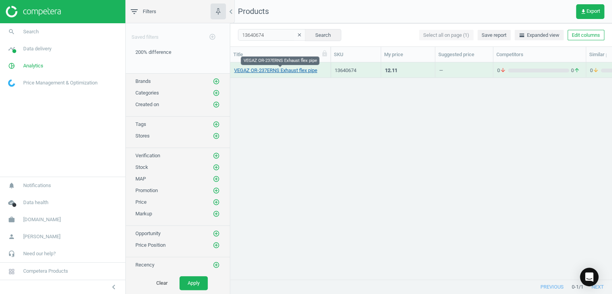
click at [260, 71] on link "VEGAZ OR-237ERNS Exhaust flex pipe" at bounding box center [275, 70] width 83 height 7
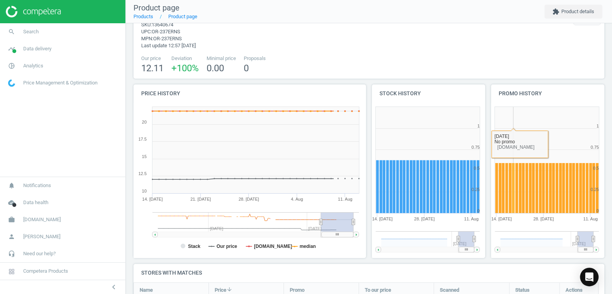
scroll to position [170, 0]
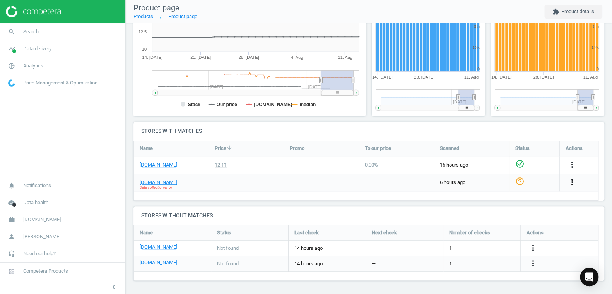
click at [571, 181] on icon "more_vert" at bounding box center [572, 181] width 9 height 9
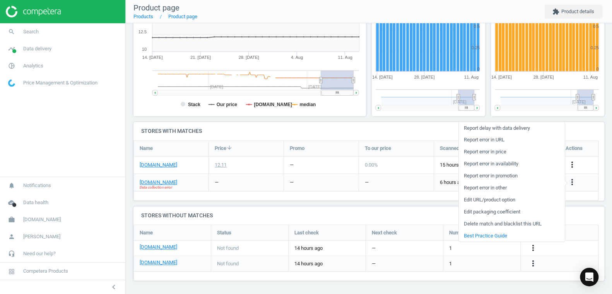
click at [509, 223] on link "Delete match and blacklist this URL" at bounding box center [511, 223] width 106 height 12
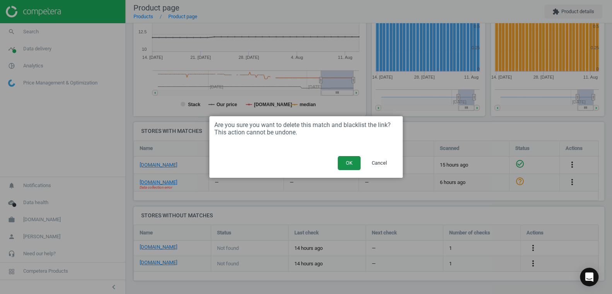
click at [348, 165] on button "OK" at bounding box center [349, 163] width 23 height 14
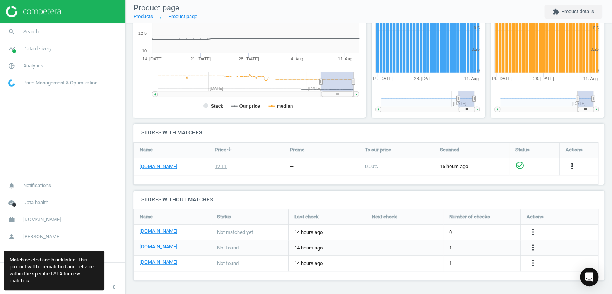
scroll to position [84, 477]
click at [142, 19] on link "Products" at bounding box center [143, 17] width 20 height 6
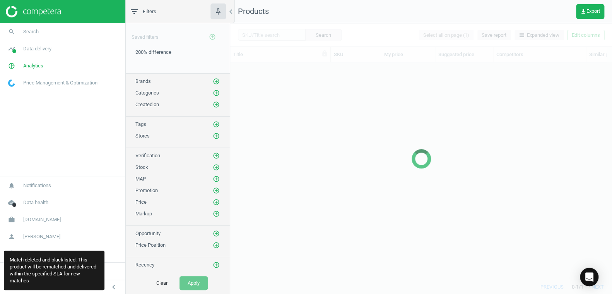
scroll to position [205, 376]
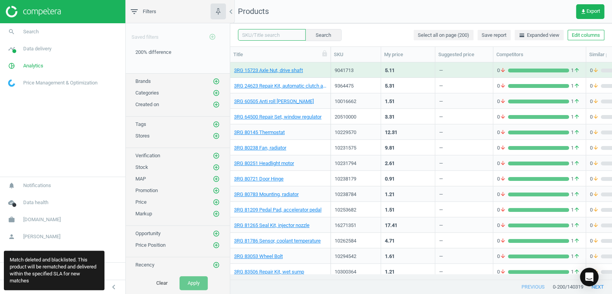
click at [252, 35] on input "text" at bounding box center [272, 35] width 68 height 12
paste input "12753703"
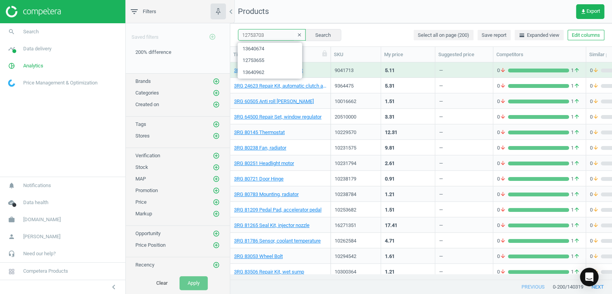
type input "12753703"
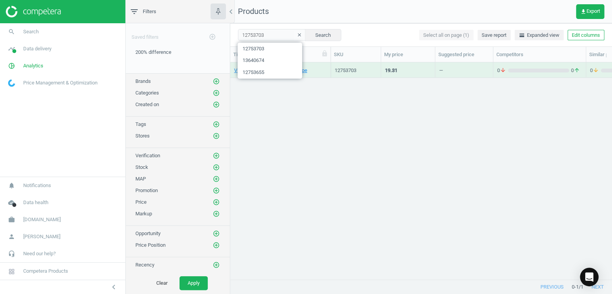
click at [299, 143] on div "VEGAZ UFR-668 Exhaust flex pipe 12753703 19.31 — 0 arrow_downward 0 arrow_upwar…" at bounding box center [421, 167] width 382 height 211
click at [293, 69] on link "VEGAZ UFR-668 Exhaust flex pipe" at bounding box center [270, 70] width 73 height 7
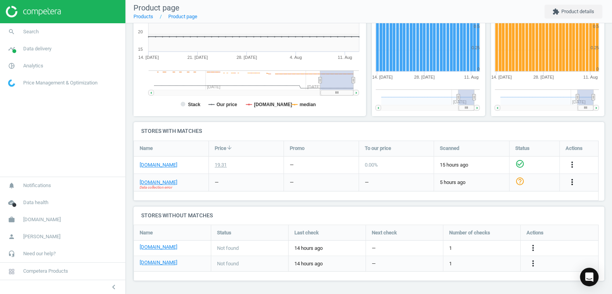
click at [573, 179] on icon "more_vert" at bounding box center [572, 181] width 9 height 9
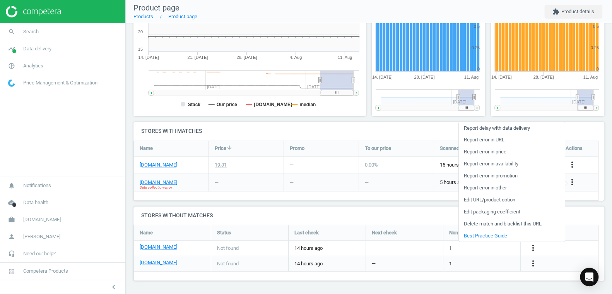
click at [496, 226] on link "Delete match and blacklist this URL" at bounding box center [511, 223] width 106 height 12
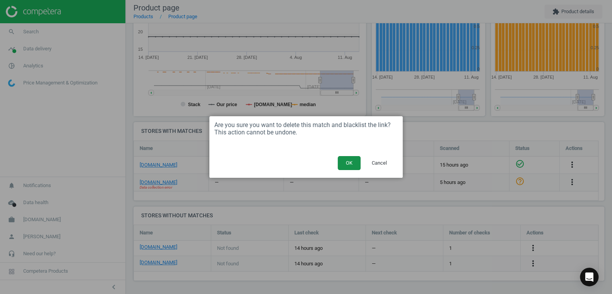
click at [349, 165] on button "OK" at bounding box center [349, 163] width 23 height 14
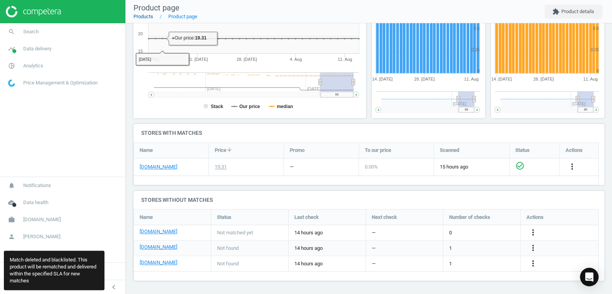
click at [142, 17] on link "Products" at bounding box center [143, 17] width 20 height 6
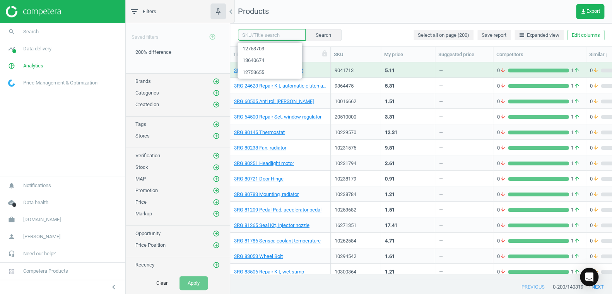
click at [279, 38] on input "text" at bounding box center [272, 35] width 68 height 12
paste input "17225262"
type input "17225262"
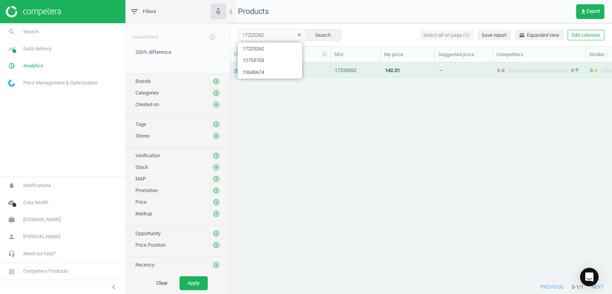
click at [281, 108] on div "WAHLER 7527D/1 EGR valve 17225262 142.31 — 0 arrow_downward 0 arrow_upward 0 ar…" at bounding box center [421, 167] width 382 height 211
click at [265, 72] on link "WAHLER 7527D/1 EGR valve" at bounding box center [265, 70] width 63 height 7
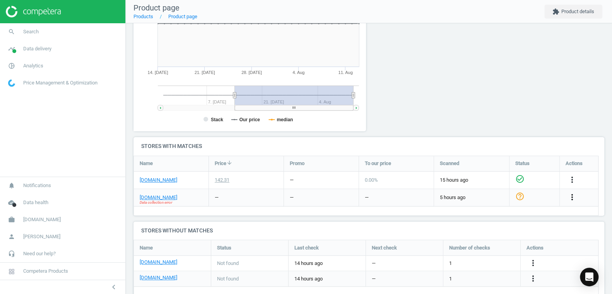
click at [572, 196] on icon "more_vert" at bounding box center [572, 196] width 9 height 9
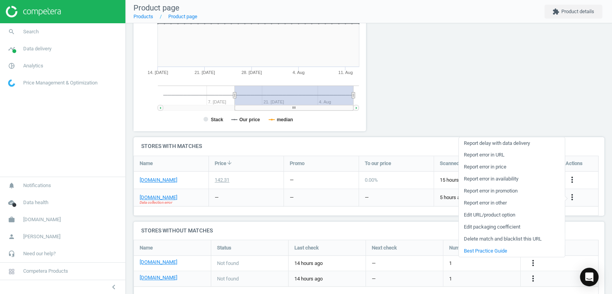
click at [505, 237] on link "Delete match and blacklist this URL" at bounding box center [511, 239] width 106 height 12
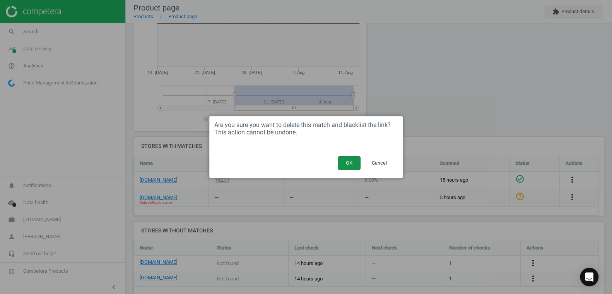
click at [346, 163] on button "OK" at bounding box center [349, 163] width 23 height 14
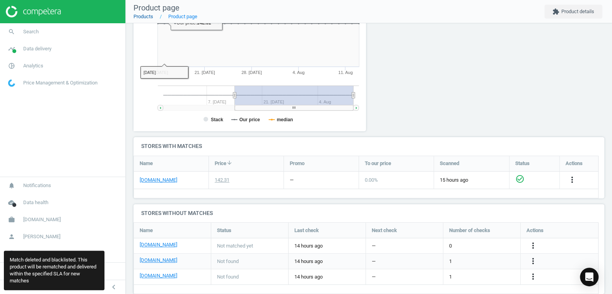
click at [142, 14] on link "Products" at bounding box center [143, 17] width 20 height 6
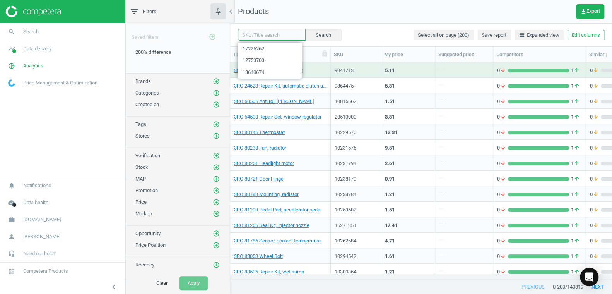
click at [258, 36] on input "text" at bounding box center [272, 35] width 68 height 12
paste input "17225258"
type input "17225258"
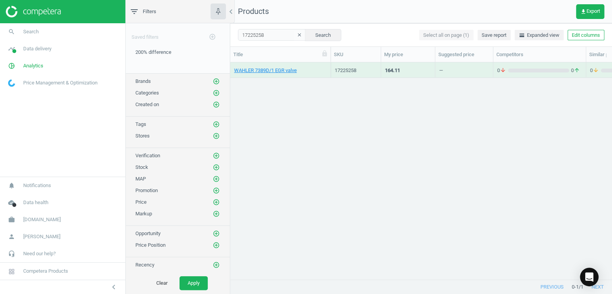
click at [252, 74] on div "WAHLER 7389D/1 EGR valve" at bounding box center [280, 72] width 92 height 10
click at [252, 73] on link "WAHLER 7389D/1 EGR valve" at bounding box center [265, 70] width 63 height 7
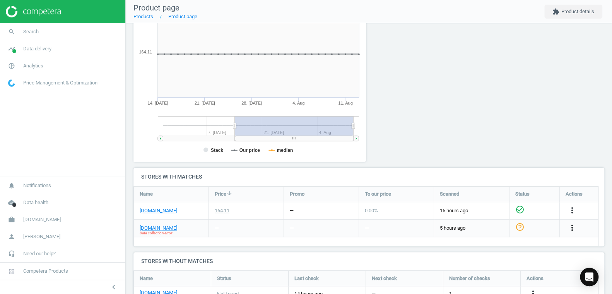
click at [571, 226] on icon "more_vert" at bounding box center [572, 227] width 9 height 9
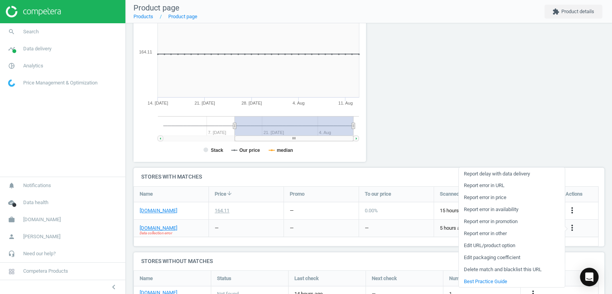
click at [481, 268] on link "Delete match and blacklist this URL" at bounding box center [511, 269] width 106 height 12
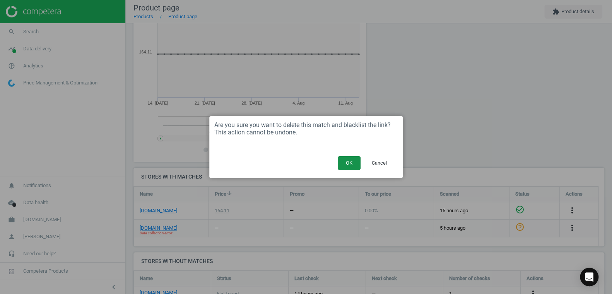
click at [348, 165] on button "OK" at bounding box center [349, 163] width 23 height 14
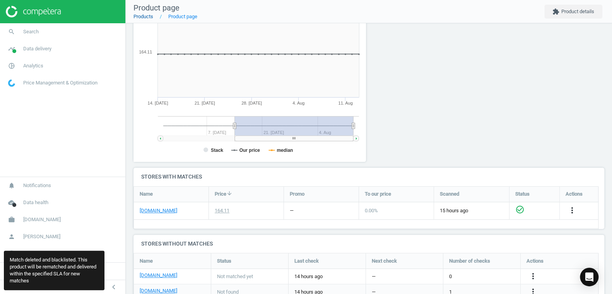
click at [143, 14] on link "Products" at bounding box center [143, 17] width 20 height 6
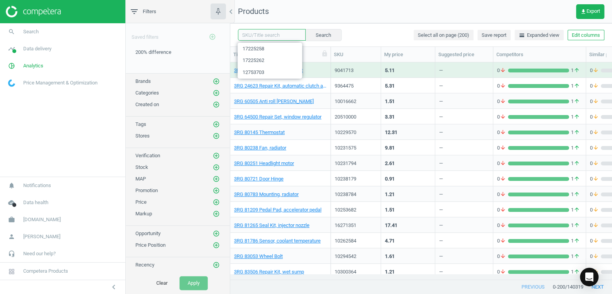
click at [257, 36] on input "text" at bounding box center [272, 35] width 68 height 12
paste input "17010425"
type input "17010425"
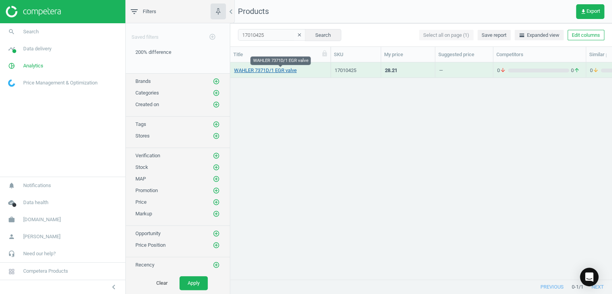
click at [254, 71] on link "WAHLER 7371D/1 EGR valve" at bounding box center [265, 70] width 63 height 7
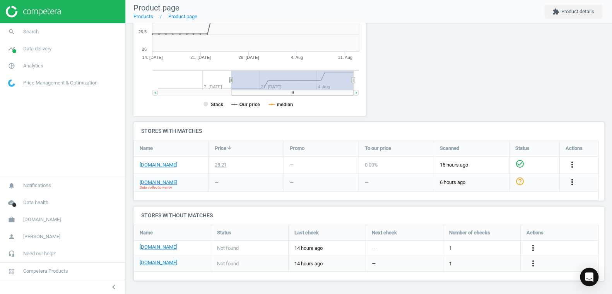
click at [570, 183] on icon "more_vert" at bounding box center [572, 181] width 9 height 9
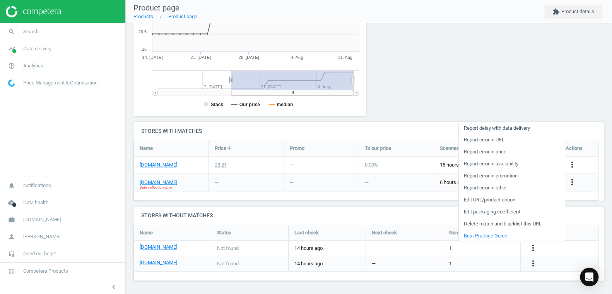
click at [523, 222] on link "Delete match and blacklist this URL" at bounding box center [511, 223] width 106 height 12
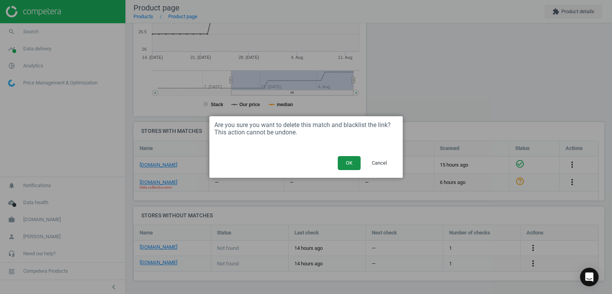
click at [350, 164] on button "OK" at bounding box center [349, 163] width 23 height 14
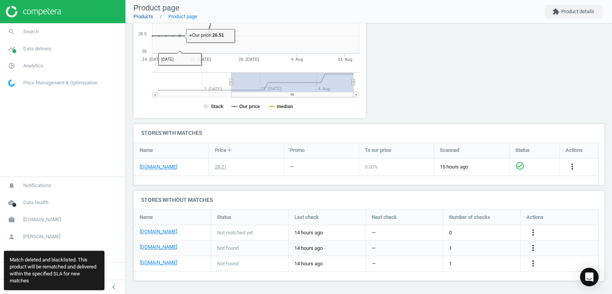
click at [143, 19] on link "Products" at bounding box center [143, 17] width 20 height 6
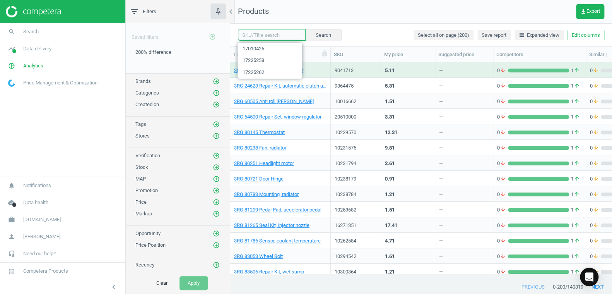
click at [255, 35] on input "text" at bounding box center [272, 35] width 68 height 12
paste input "1740213"
type input "1740213"
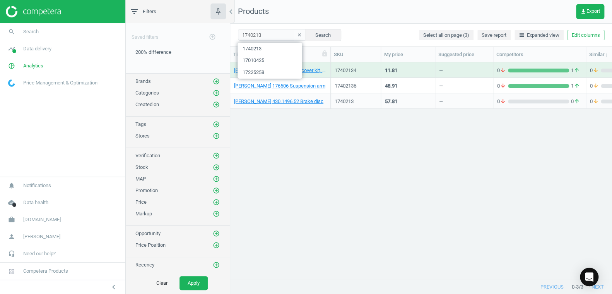
click at [263, 127] on div "[PERSON_NAME] 176504 Dust cover kit, shock absorber 17402134 11.81 — 0 arrow_do…" at bounding box center [421, 167] width 382 height 211
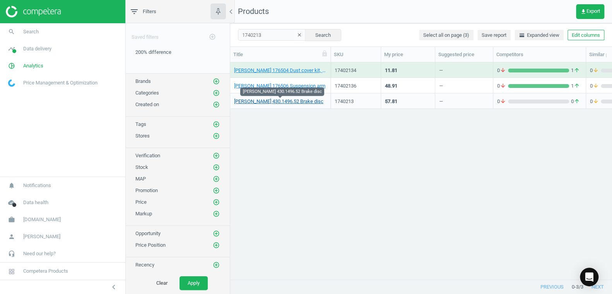
click at [296, 103] on link "[PERSON_NAME] 430.1496.52 Brake disc" at bounding box center [278, 101] width 89 height 7
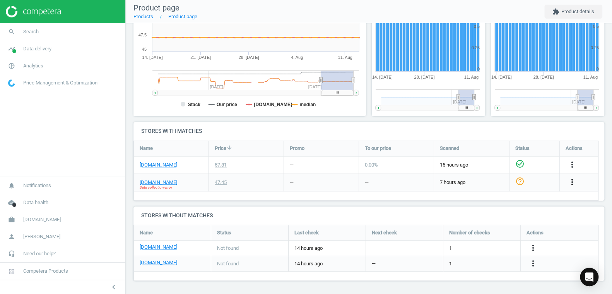
click at [572, 181] on icon "more_vert" at bounding box center [572, 181] width 9 height 9
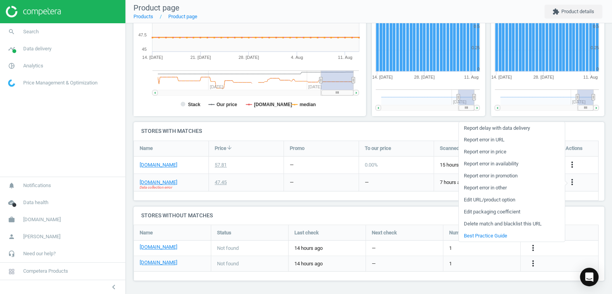
click at [491, 225] on link "Delete match and blacklist this URL" at bounding box center [511, 223] width 106 height 12
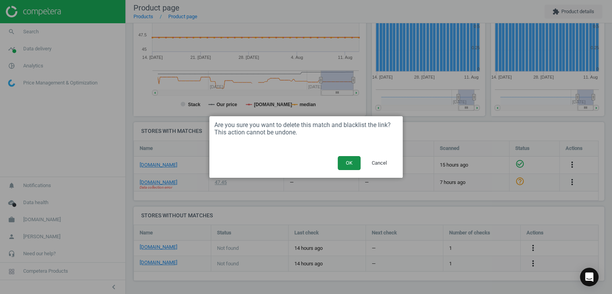
click at [353, 164] on button "OK" at bounding box center [349, 163] width 23 height 14
